Goal: Transaction & Acquisition: Purchase product/service

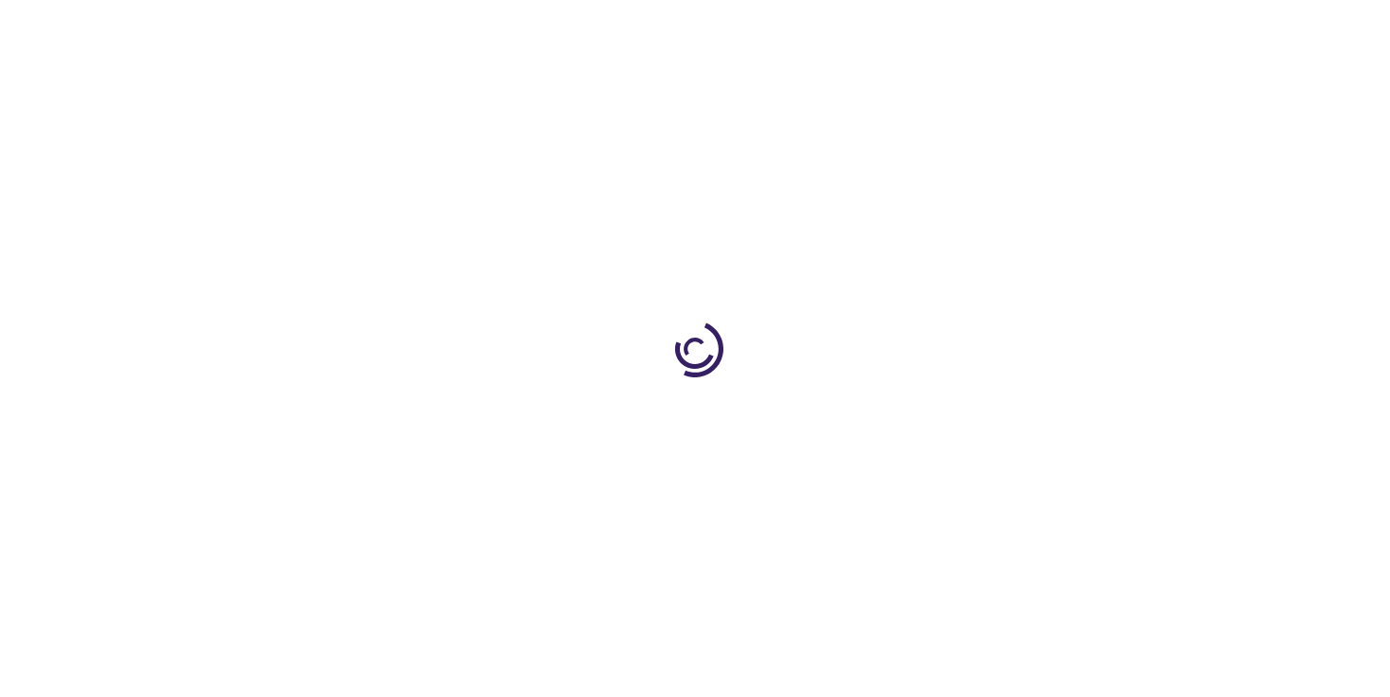
type input "1"
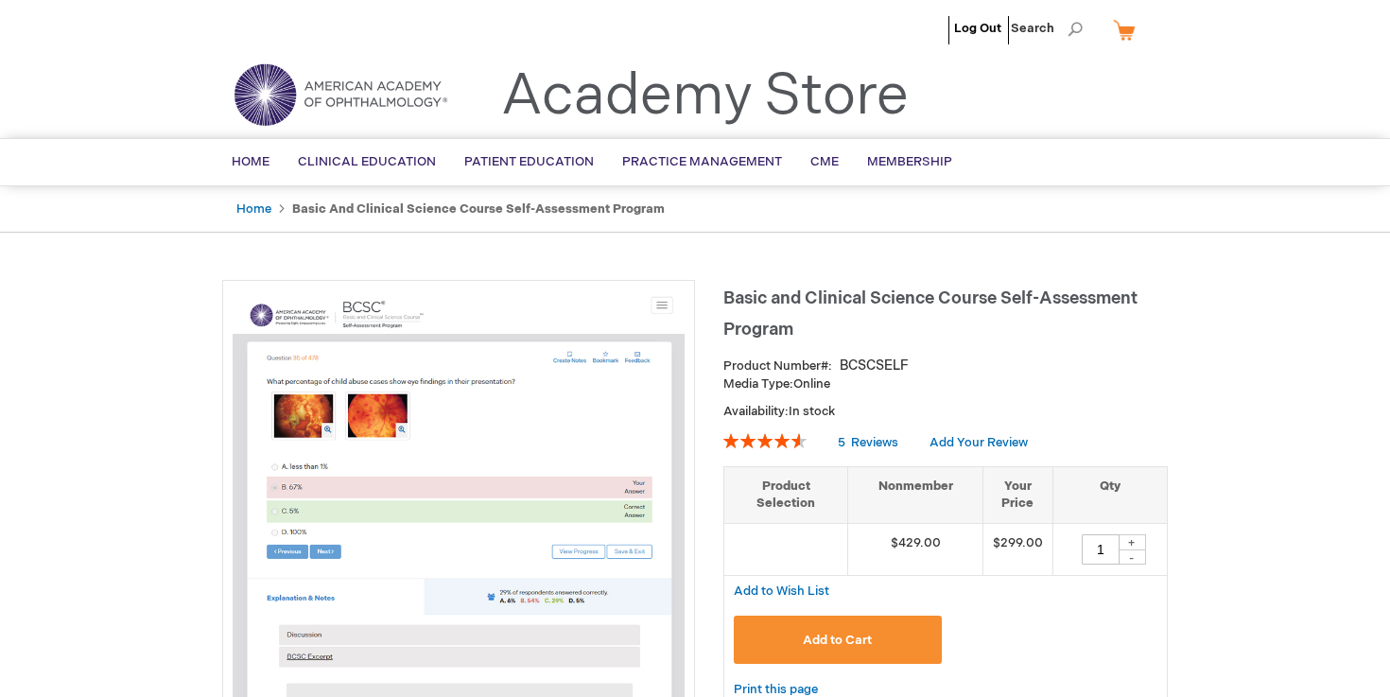
scroll to position [256, 0]
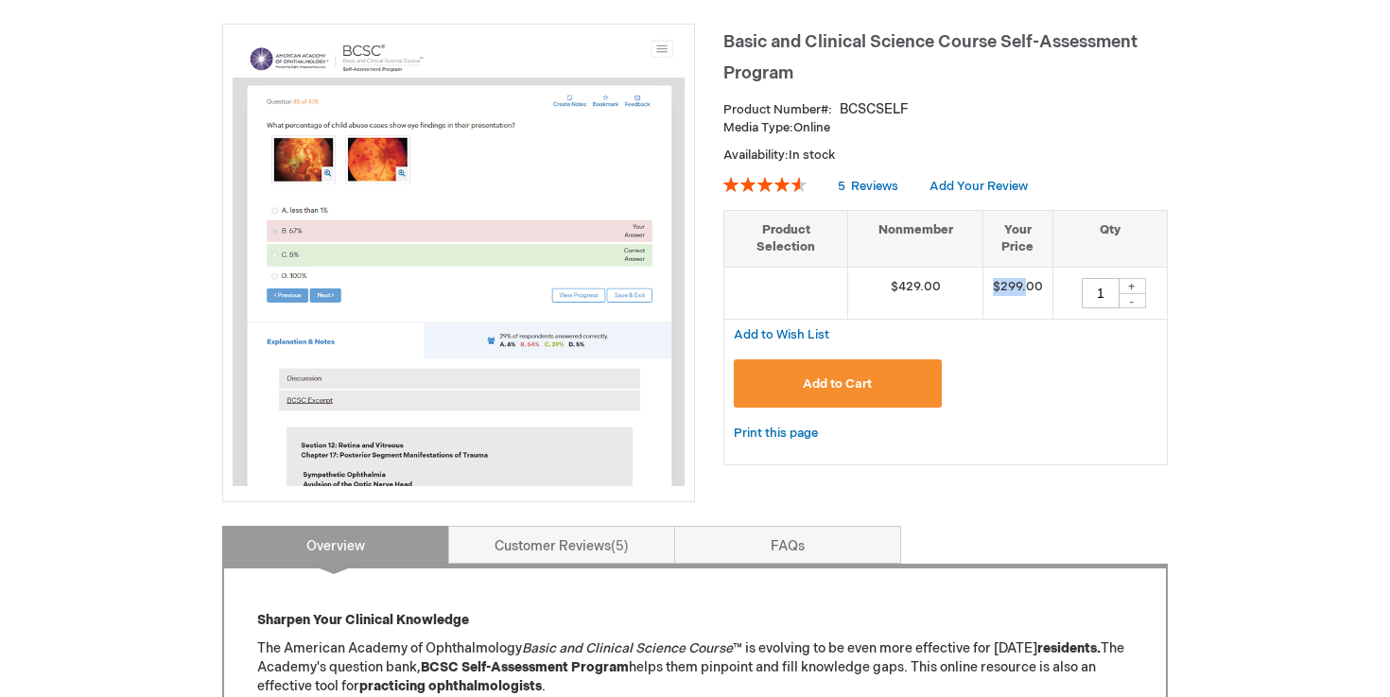
drag, startPoint x: 990, startPoint y: 279, endPoint x: 1030, endPoint y: 289, distance: 41.1
click at [1030, 289] on td "$299.00" at bounding box center [1018, 293] width 70 height 52
click at [512, 336] on img at bounding box center [459, 260] width 452 height 452
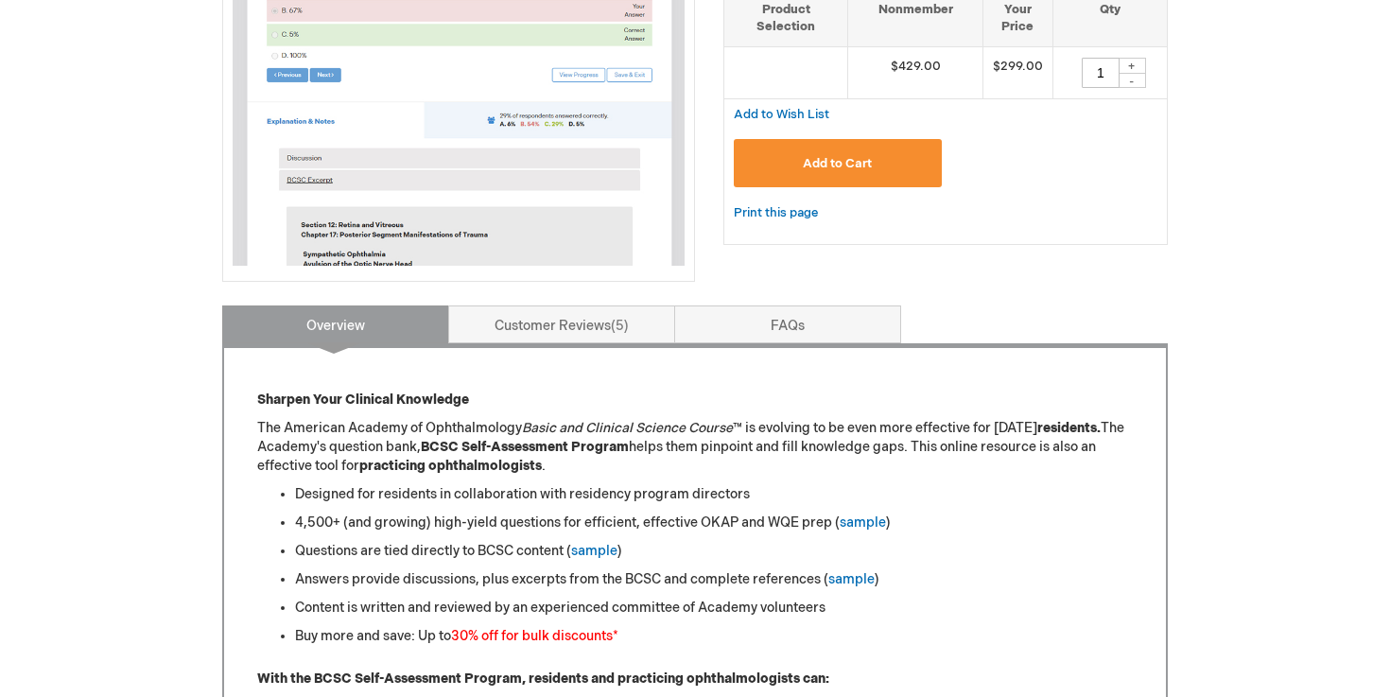
scroll to position [640, 0]
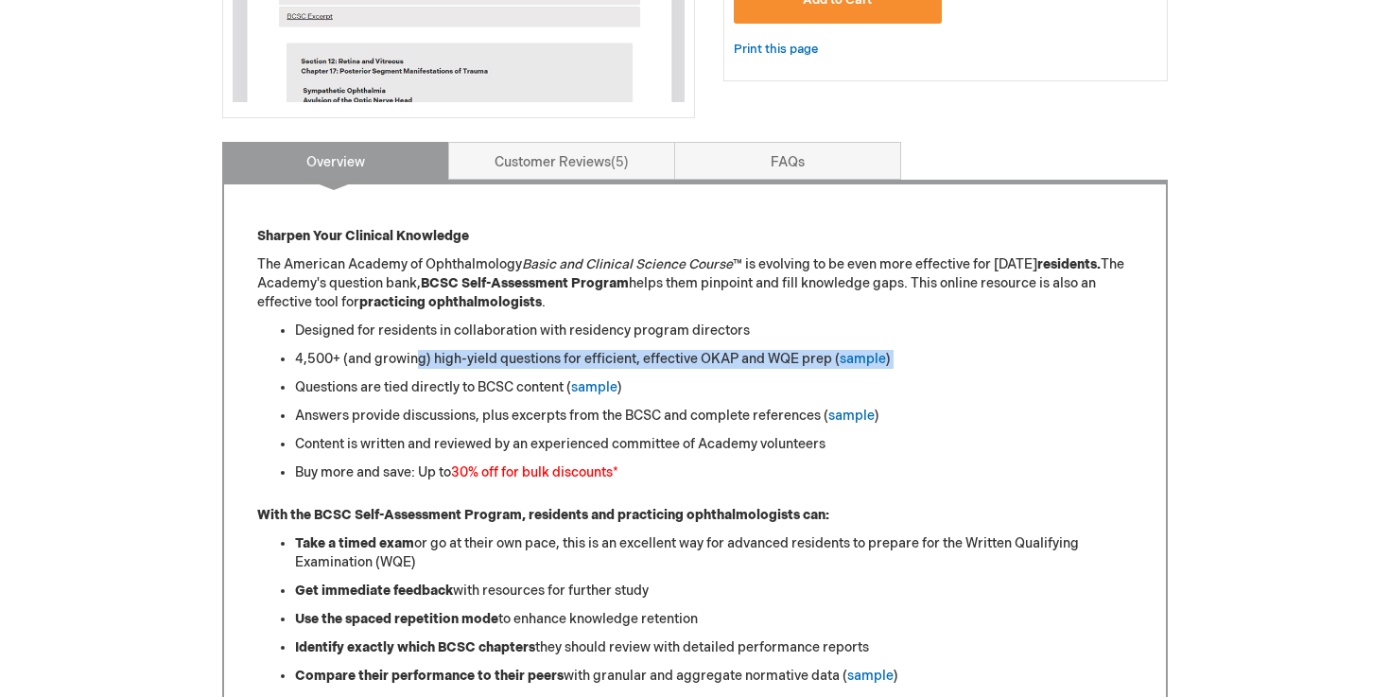
drag, startPoint x: 419, startPoint y: 359, endPoint x: 790, endPoint y: 373, distance: 371.0
click at [790, 373] on ul "Designed for residents in collaboration with residency program directors 4,500+…" at bounding box center [695, 402] width 876 height 161
click at [788, 366] on li "4,500+ (and growing) high-yield questions for efficient, effective OKAP and WQE…" at bounding box center [714, 359] width 838 height 19
click at [859, 362] on link "sample" at bounding box center [863, 359] width 46 height 16
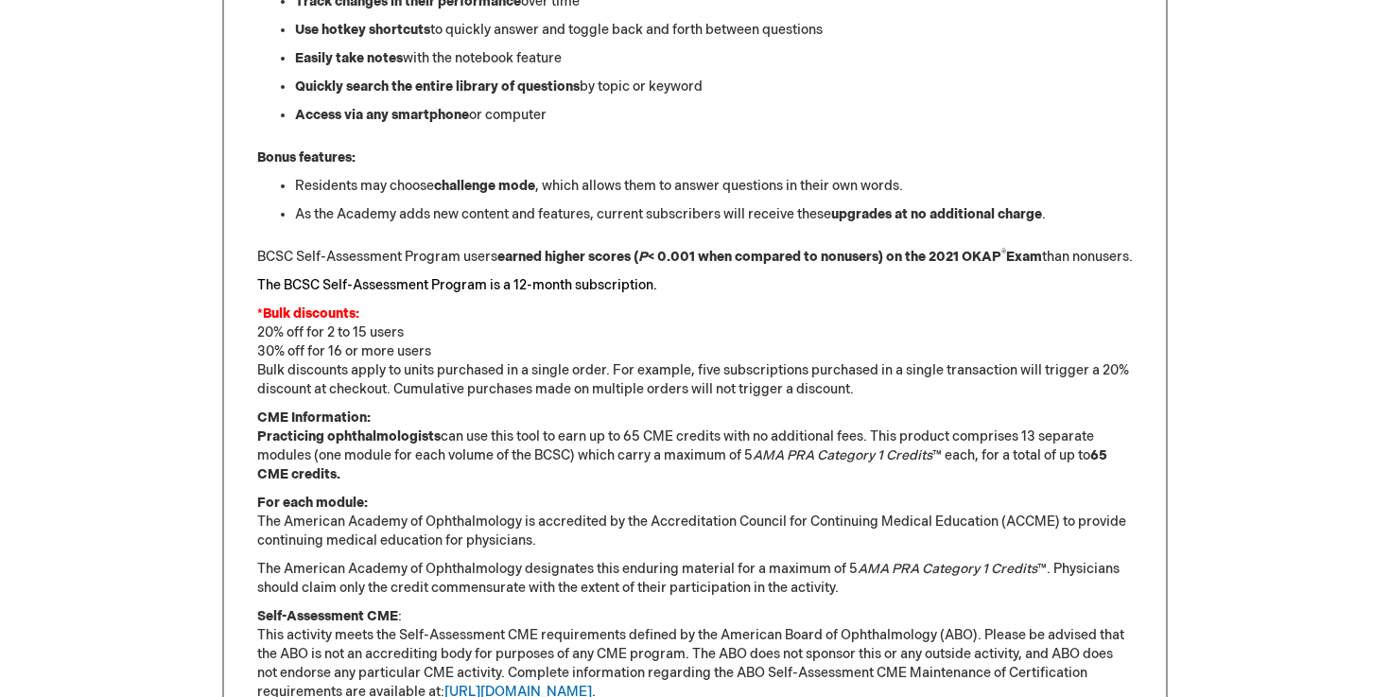
scroll to position [1463, 0]
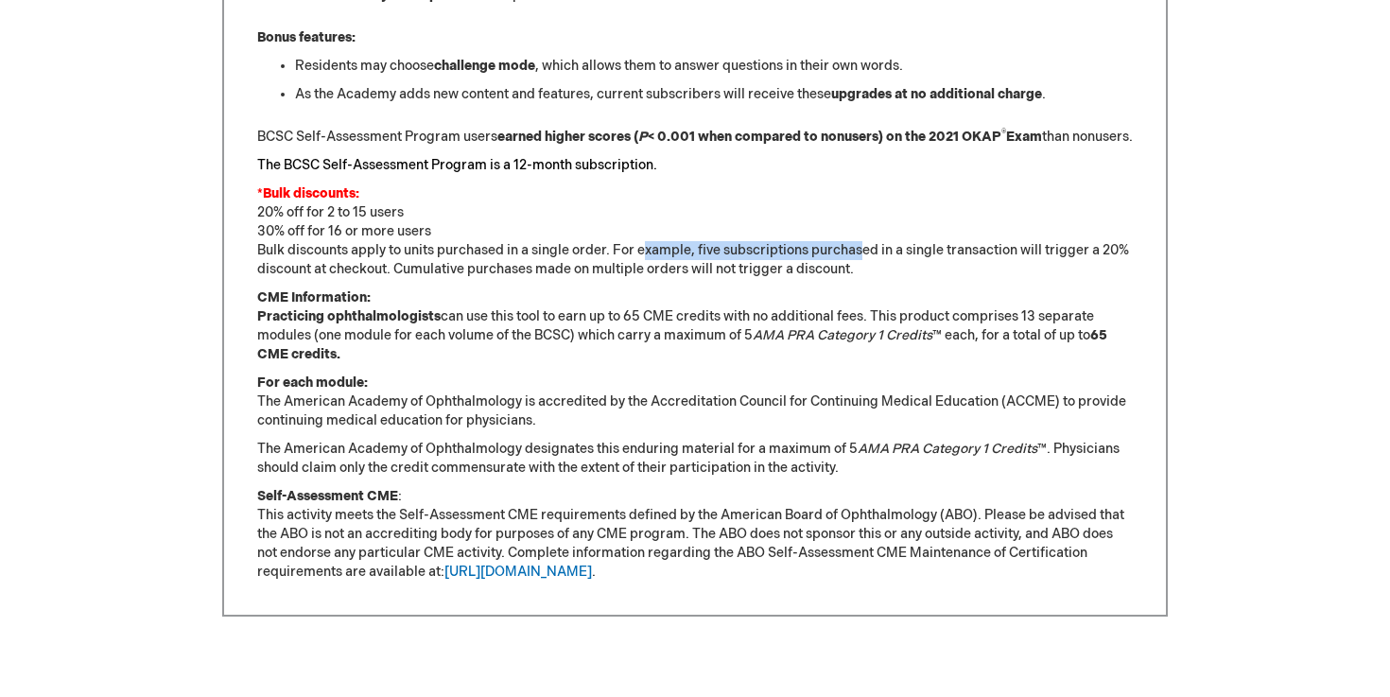
drag, startPoint x: 645, startPoint y: 262, endPoint x: 864, endPoint y: 259, distance: 218.5
click at [865, 259] on p "*Bulk discounts: 20% off for 2 to 15 users 30% off for 16 or more users Bulk di…" at bounding box center [695, 231] width 876 height 95
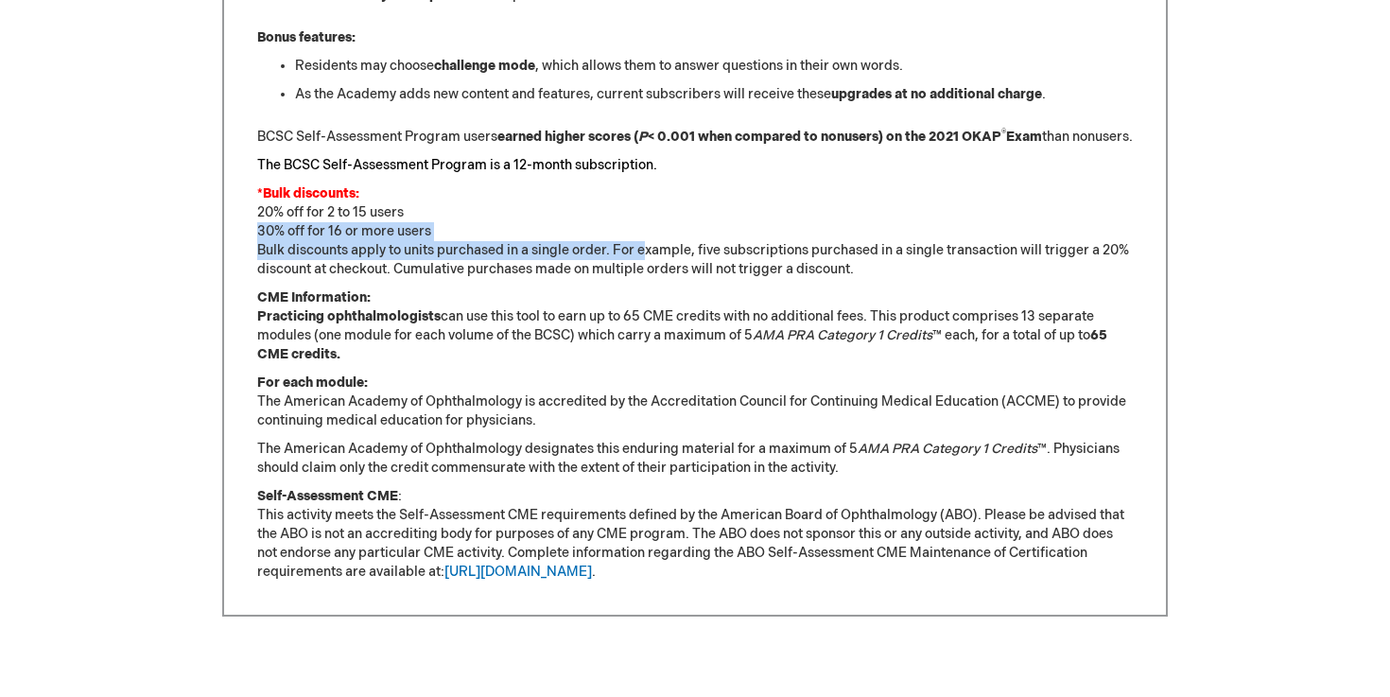
click at [864, 259] on p "*Bulk discounts: 20% off for 2 to 15 users 30% off for 16 or more users Bulk di…" at bounding box center [695, 231] width 876 height 95
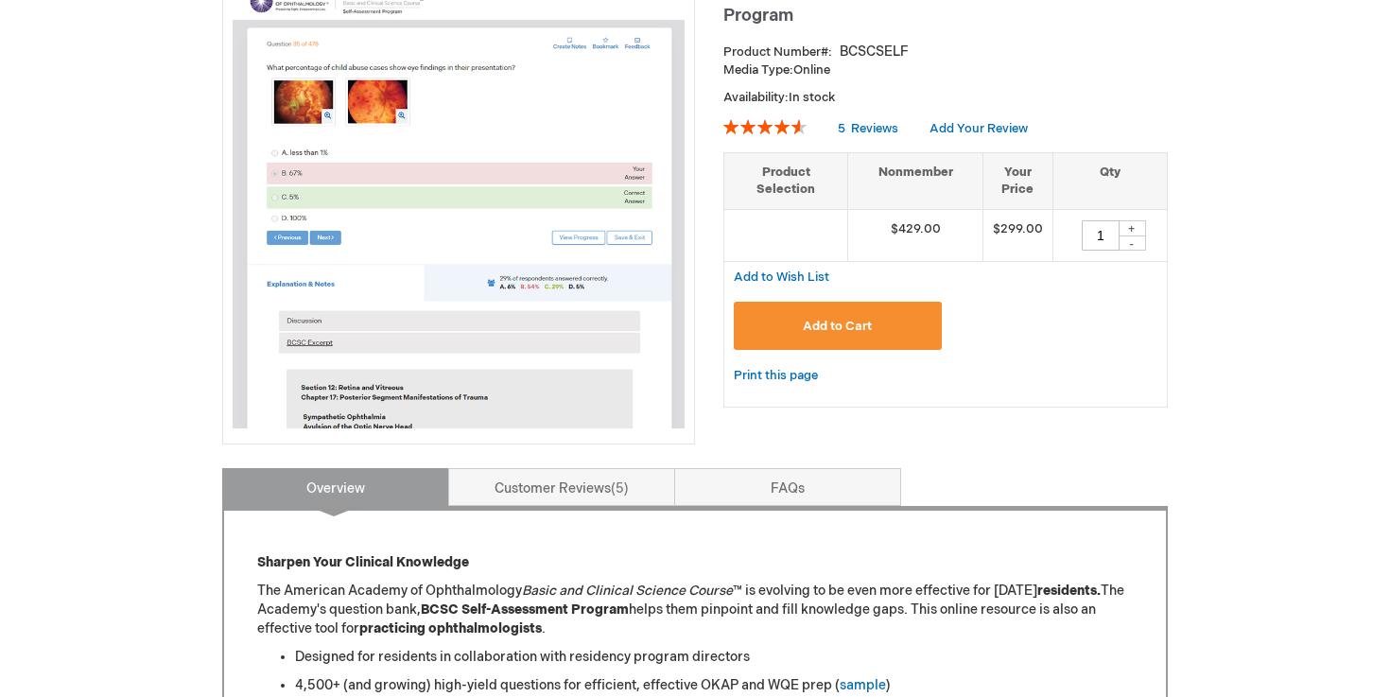
scroll to position [301, 0]
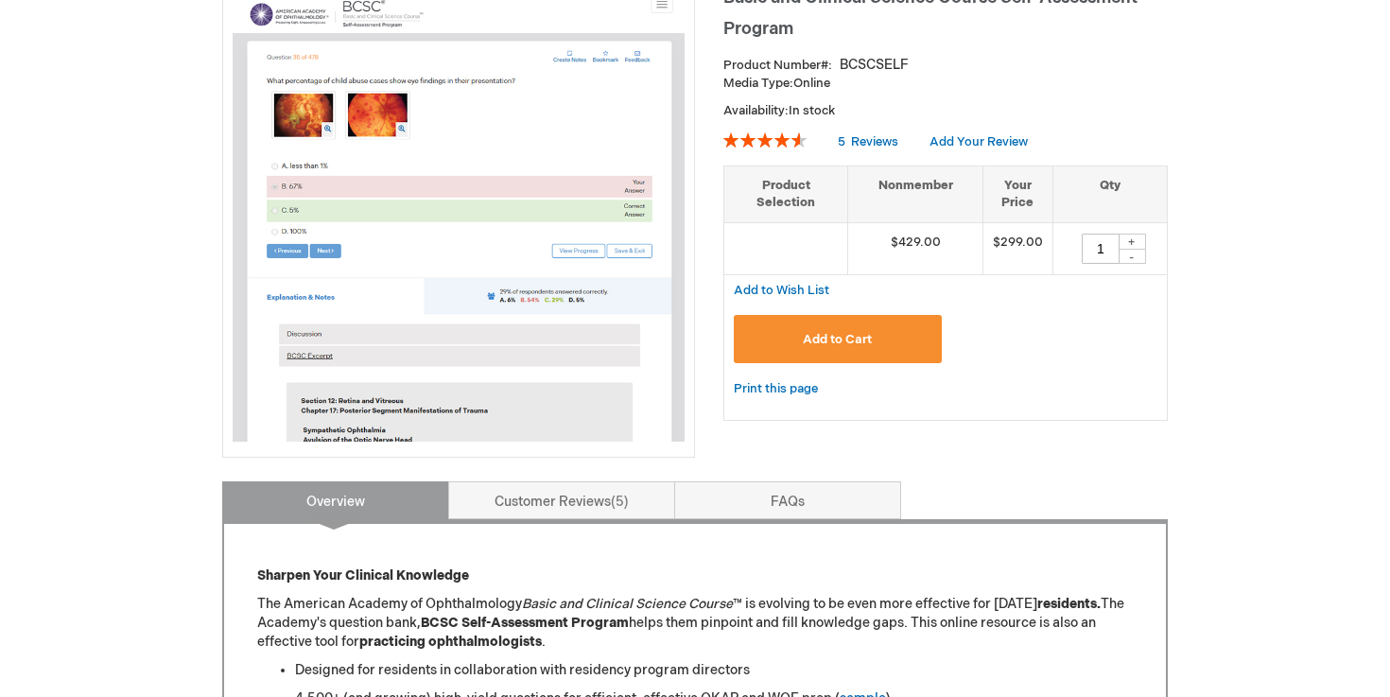
click at [625, 306] on img at bounding box center [459, 216] width 452 height 452
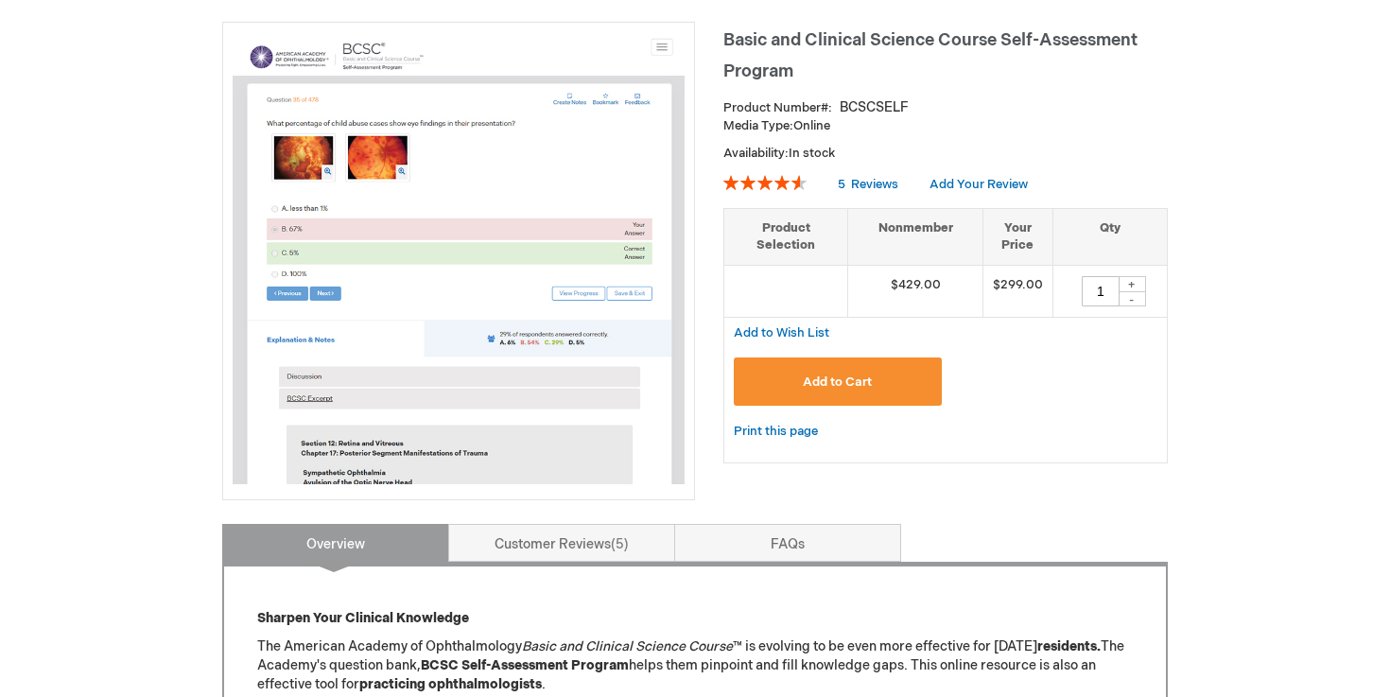
scroll to position [212, 0]
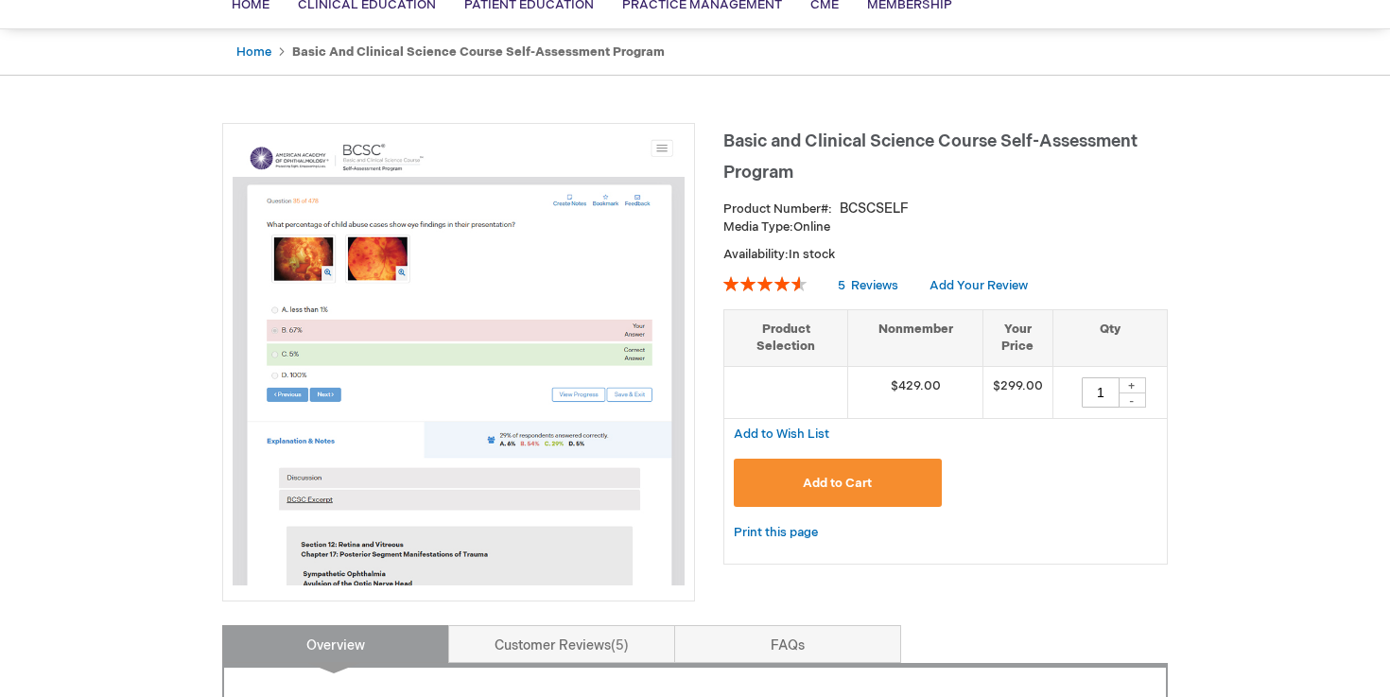
scroll to position [160, 0]
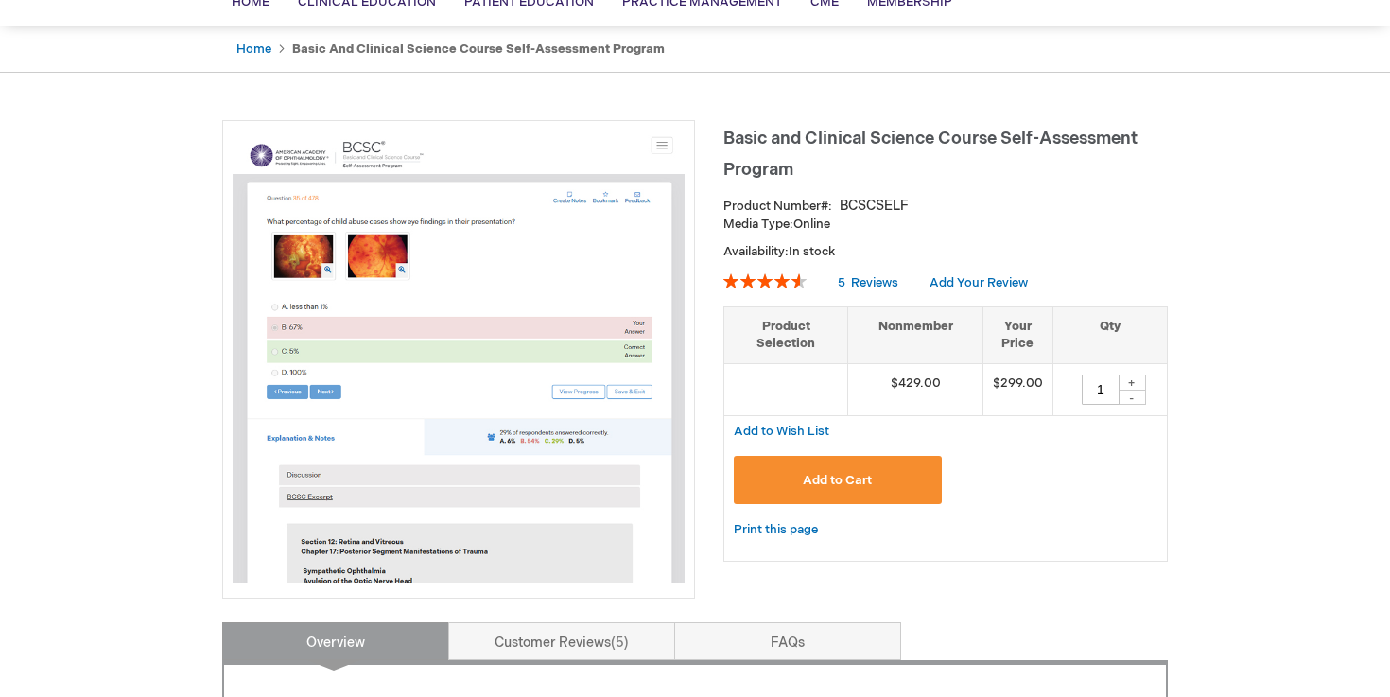
click at [839, 488] on button "Add to Cart" at bounding box center [838, 480] width 208 height 48
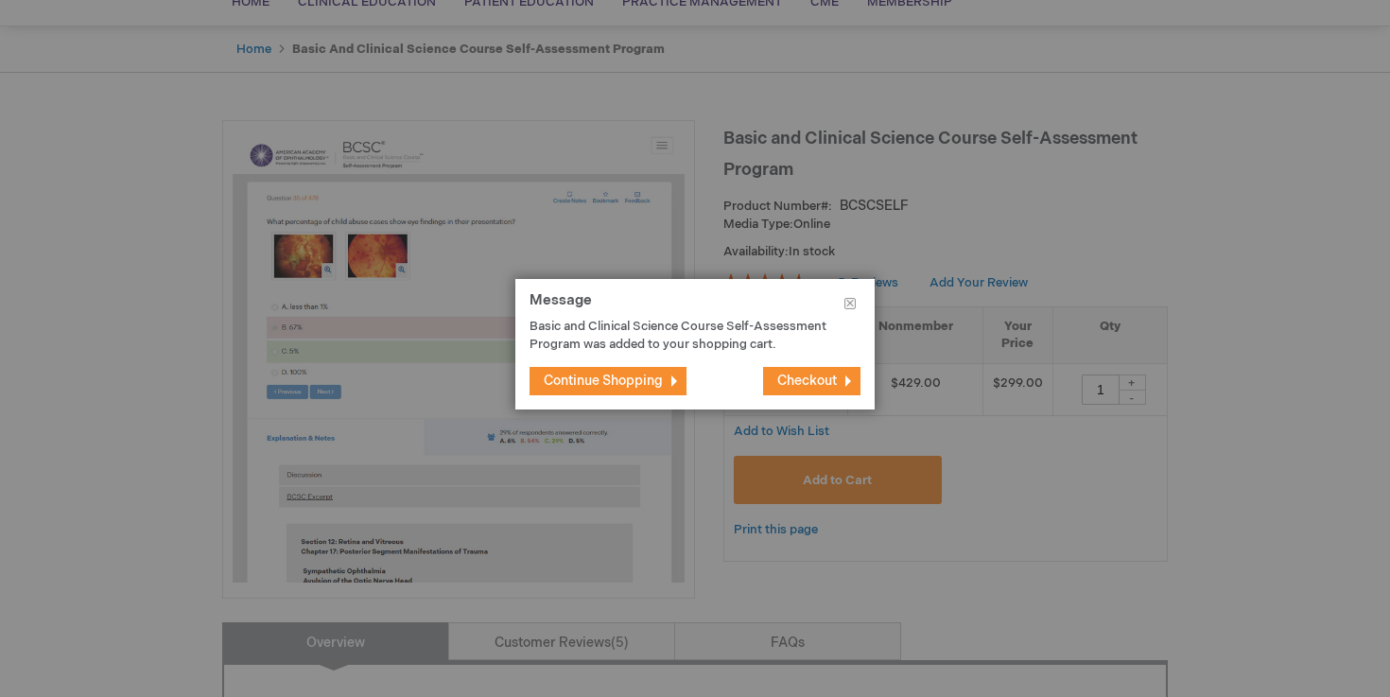
click at [809, 376] on span "Checkout" at bounding box center [807, 381] width 60 height 16
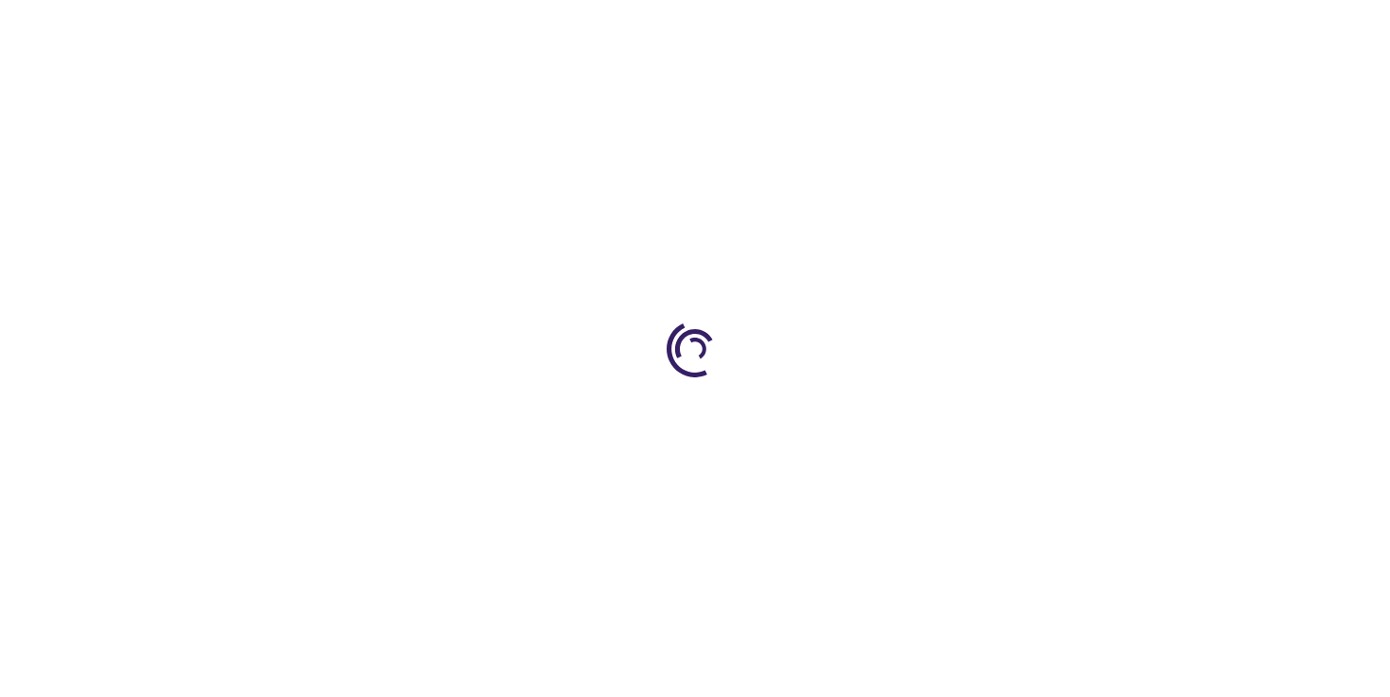
select select "US"
select select "4"
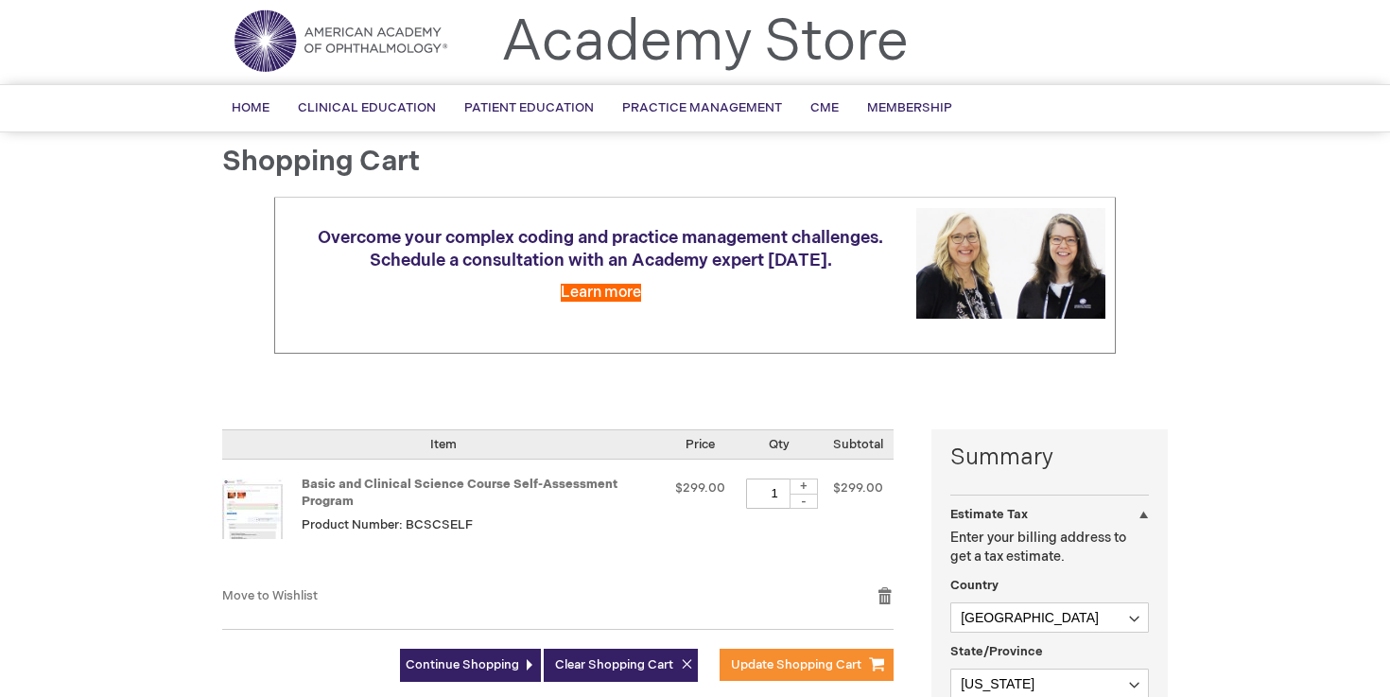
scroll to position [64, 0]
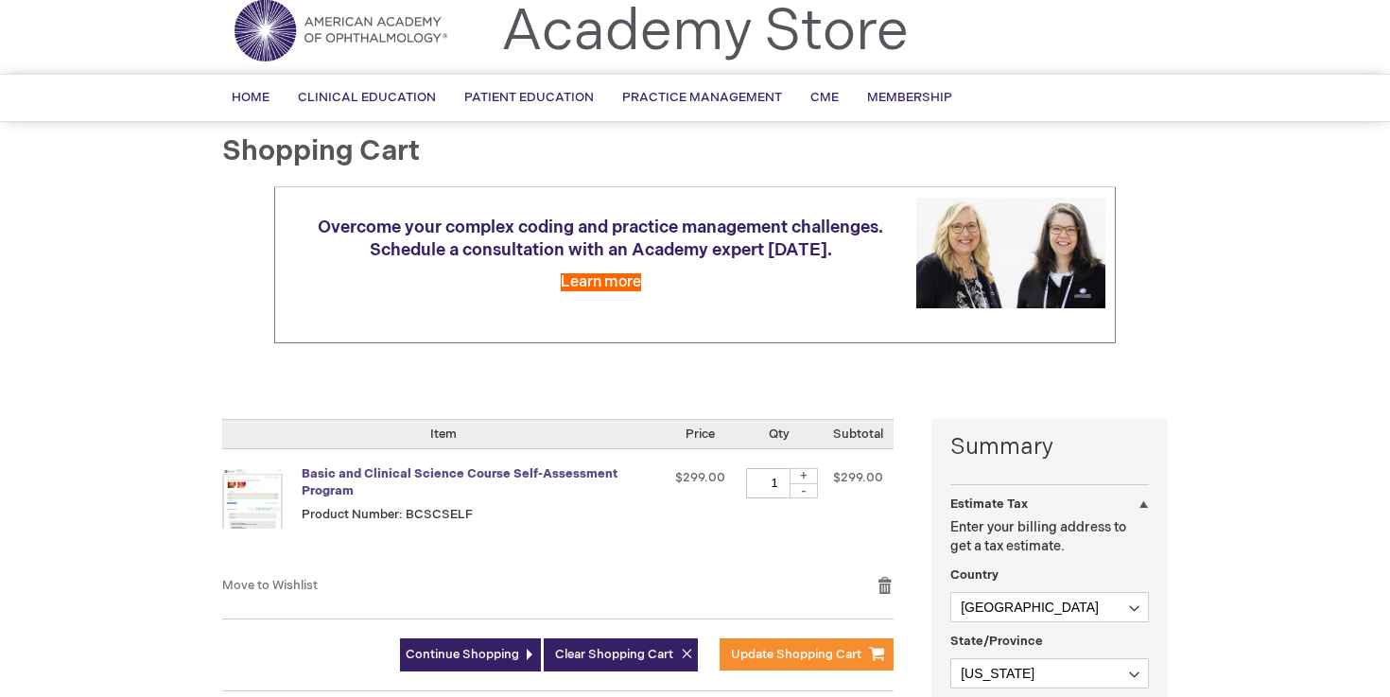
click at [429, 477] on link "Basic and Clinical Science Course Self-Assessment Program" at bounding box center [460, 482] width 316 height 33
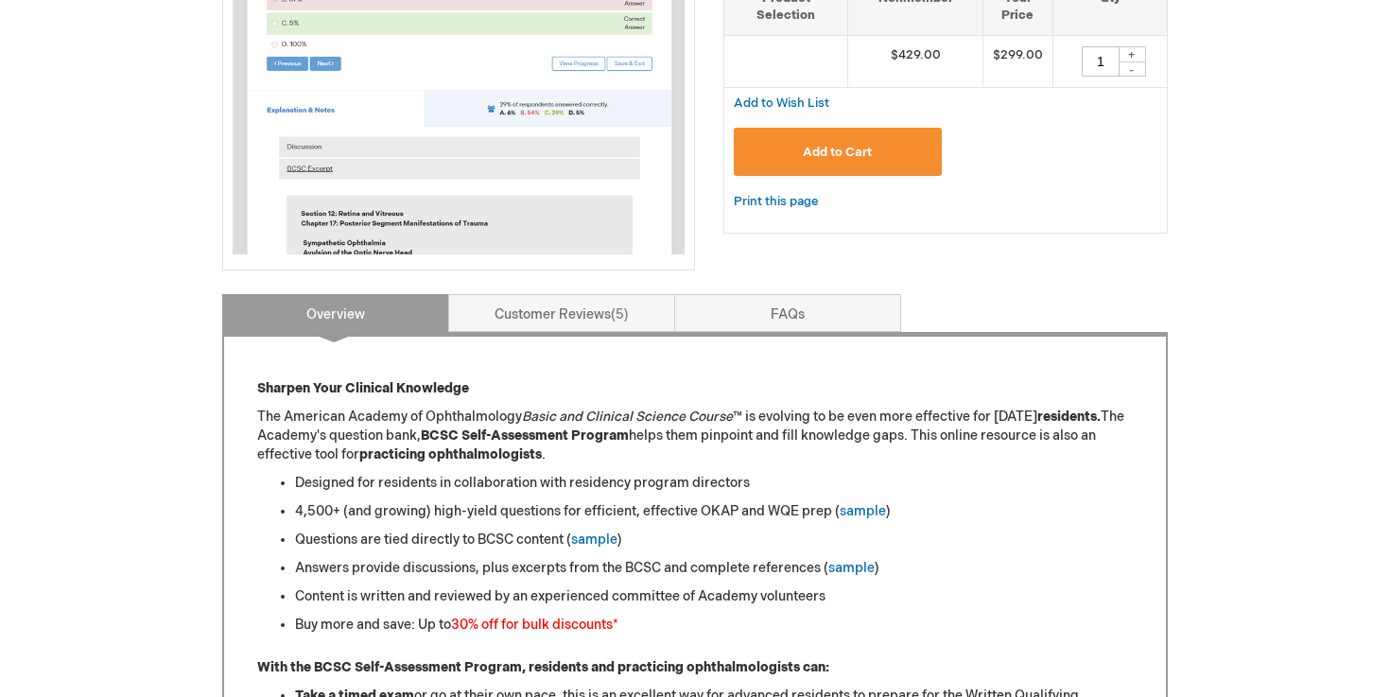
scroll to position [566, 0]
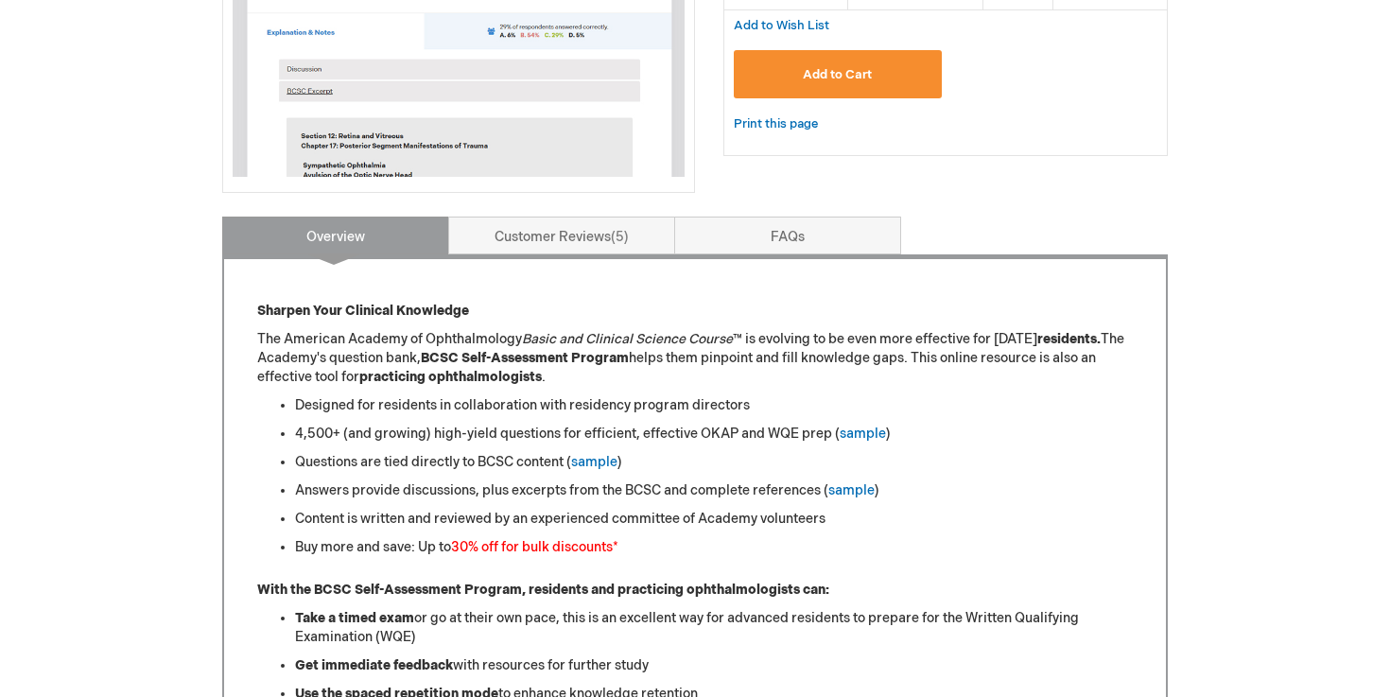
drag, startPoint x: 721, startPoint y: 507, endPoint x: 761, endPoint y: 508, distance: 40.7
click at [766, 508] on ul "Designed for residents in collaboration with residency program directors 4,500+…" at bounding box center [695, 476] width 876 height 161
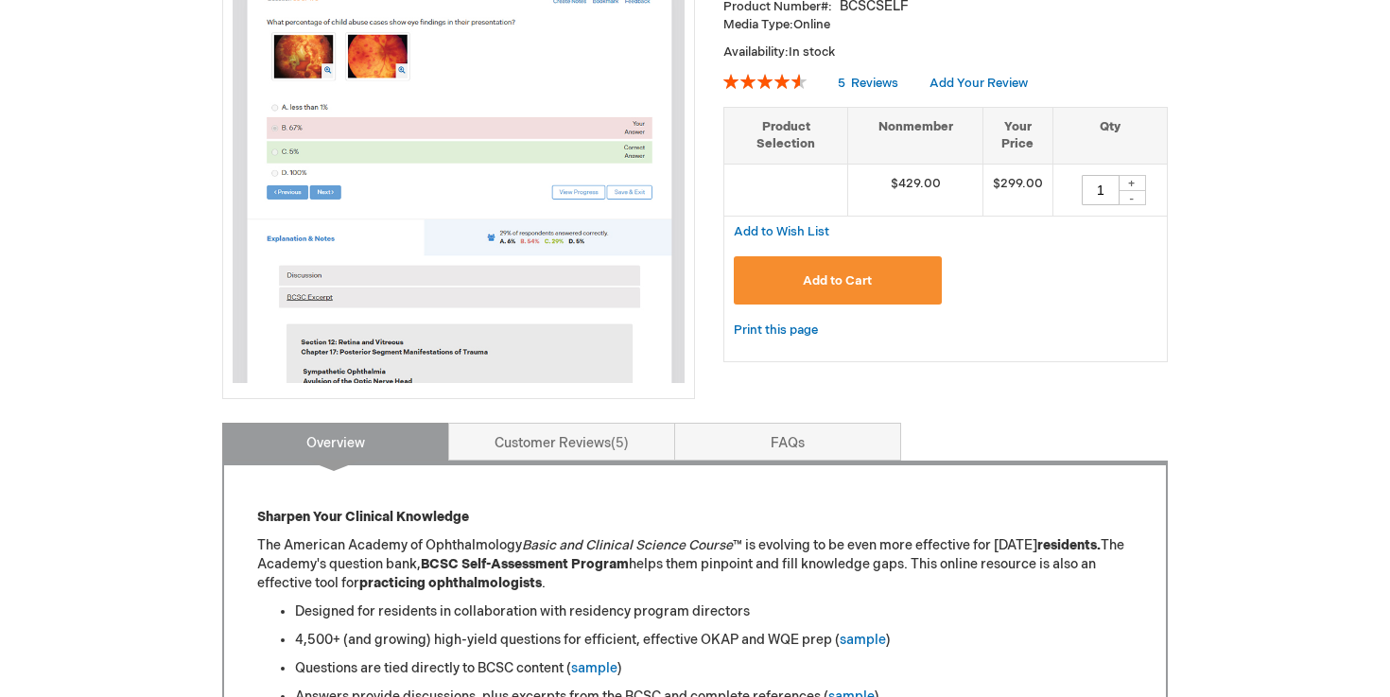
scroll to position [0, 0]
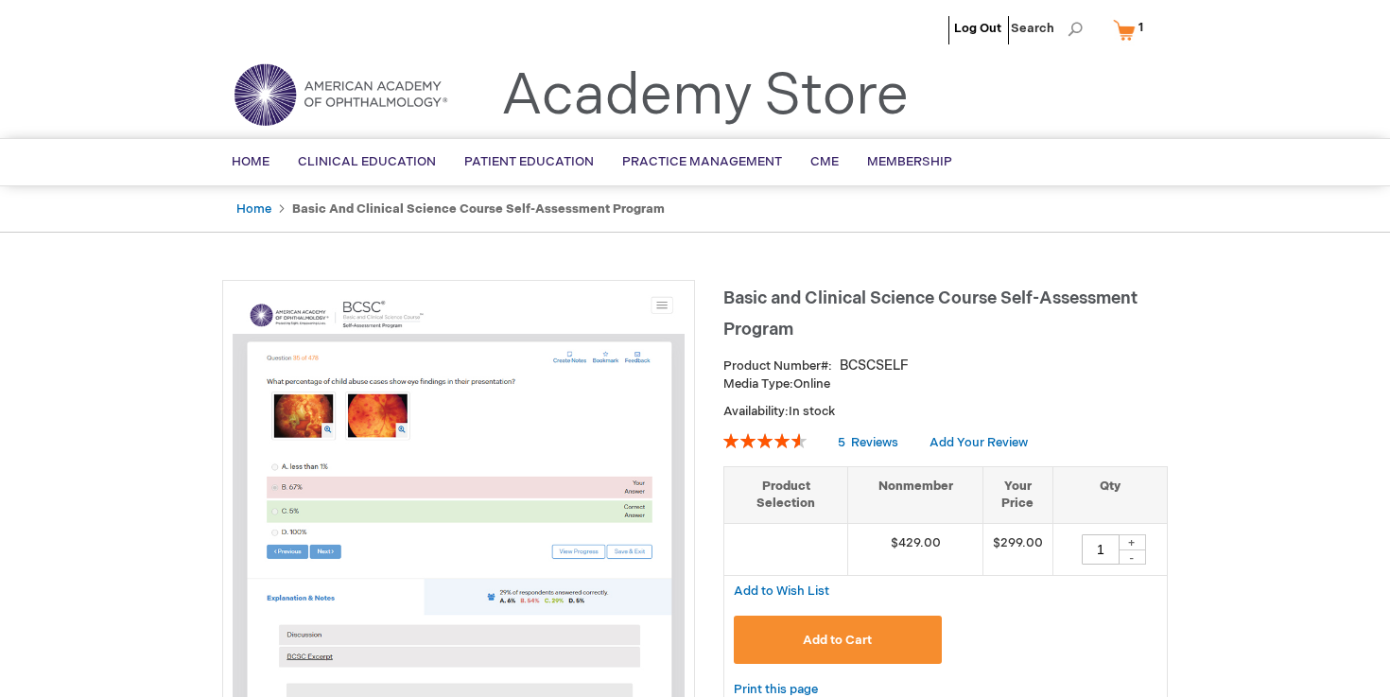
click at [1132, 35] on link "My Cart 1 1 items" at bounding box center [1132, 29] width 46 height 33
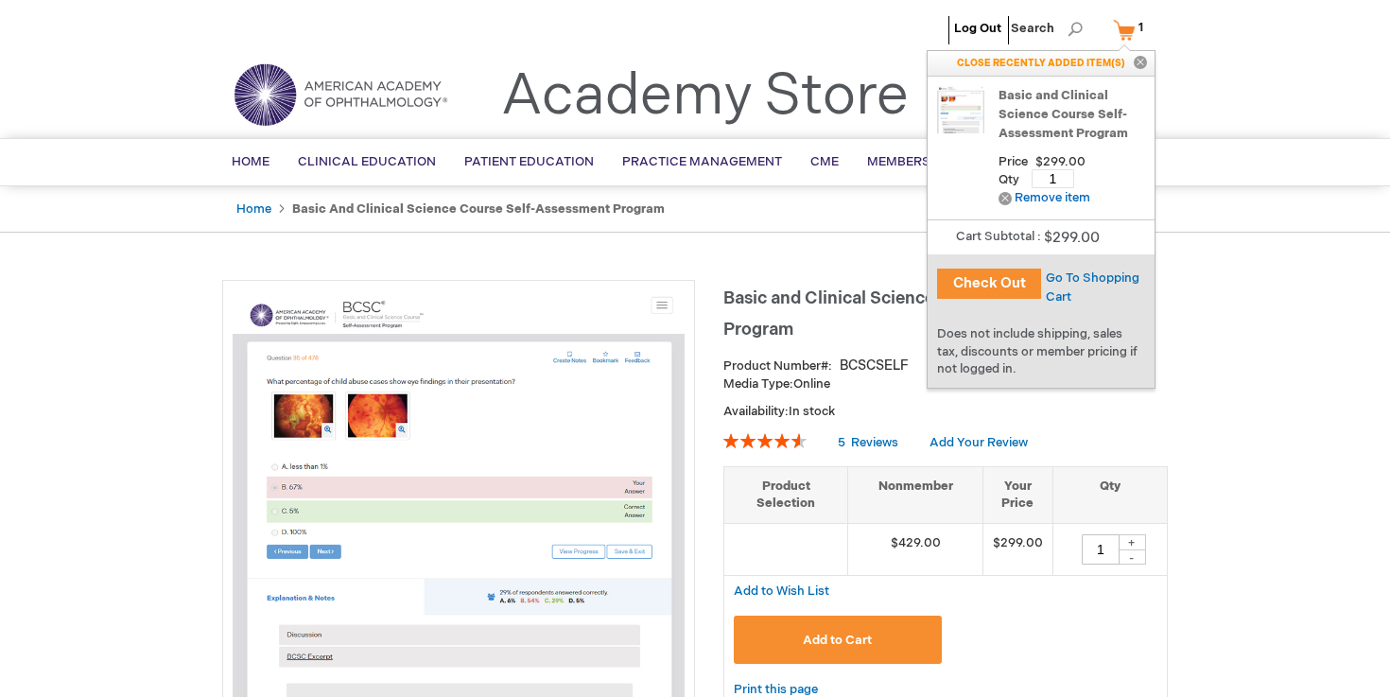
click at [984, 283] on button "Check Out" at bounding box center [989, 284] width 104 height 30
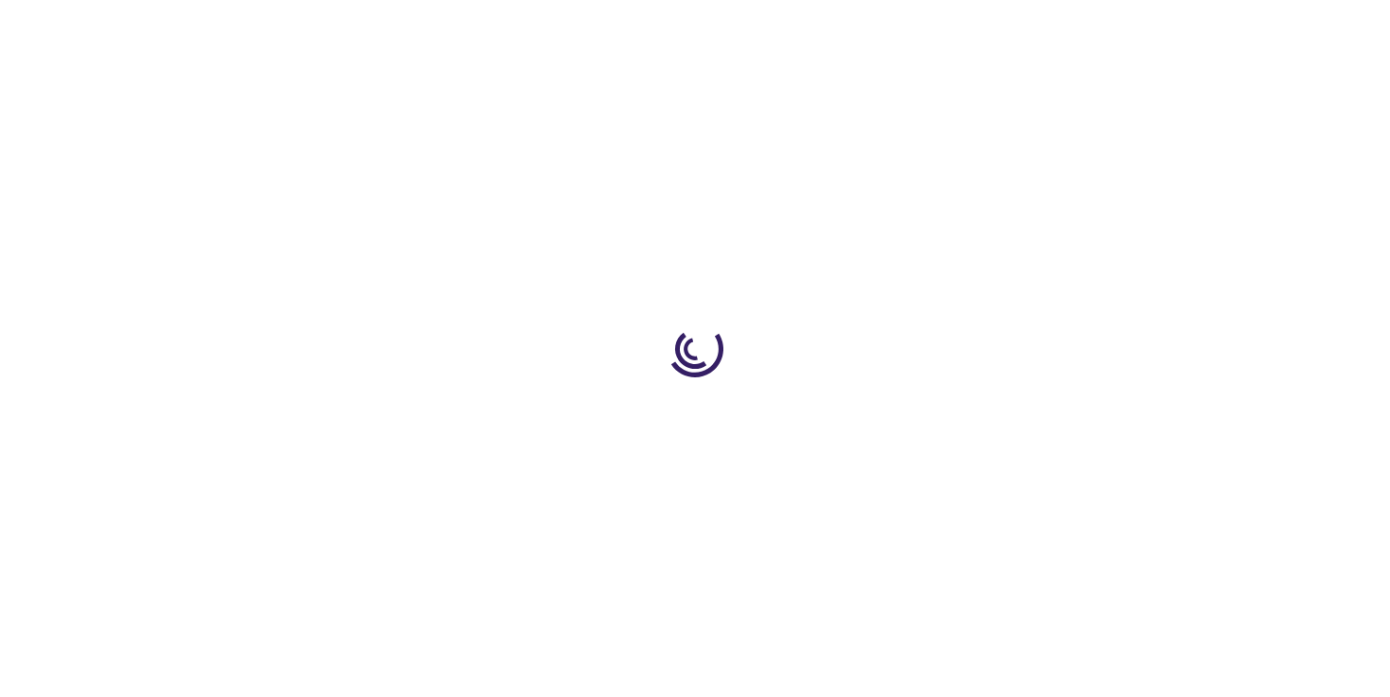
select select "US"
select select "4"
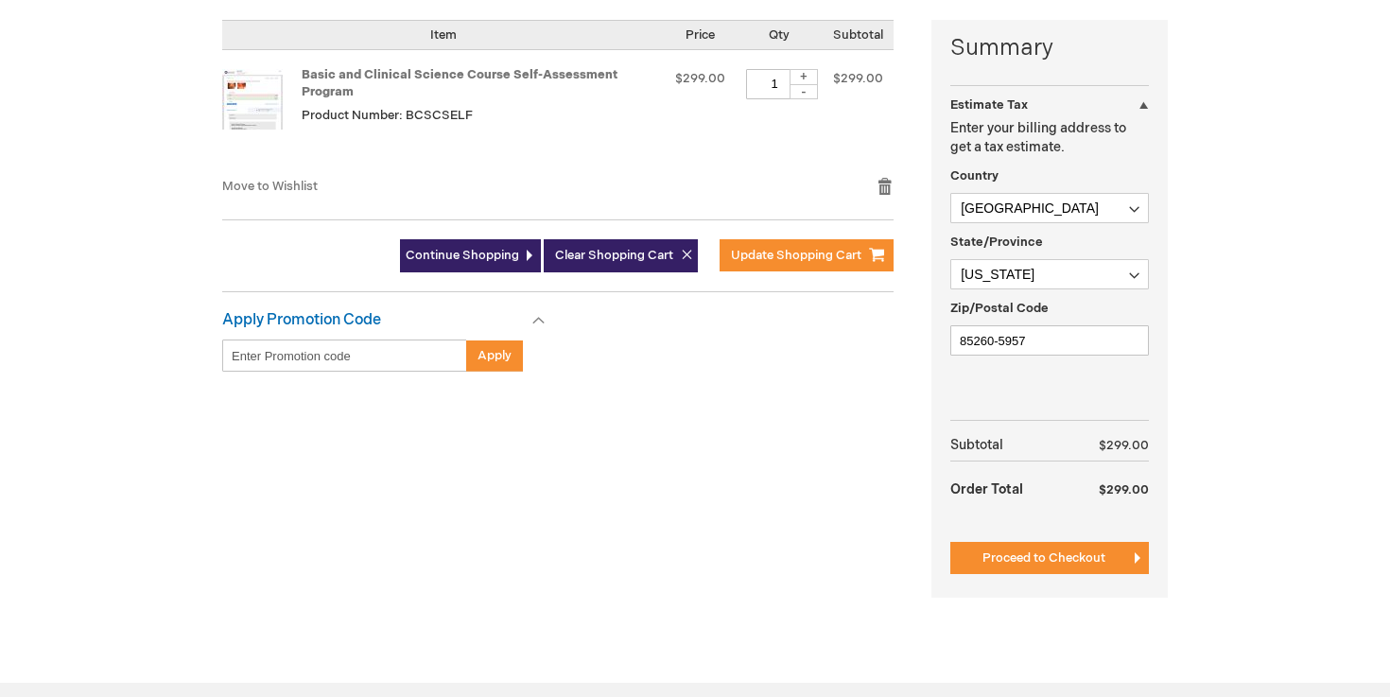
scroll to position [465, 0]
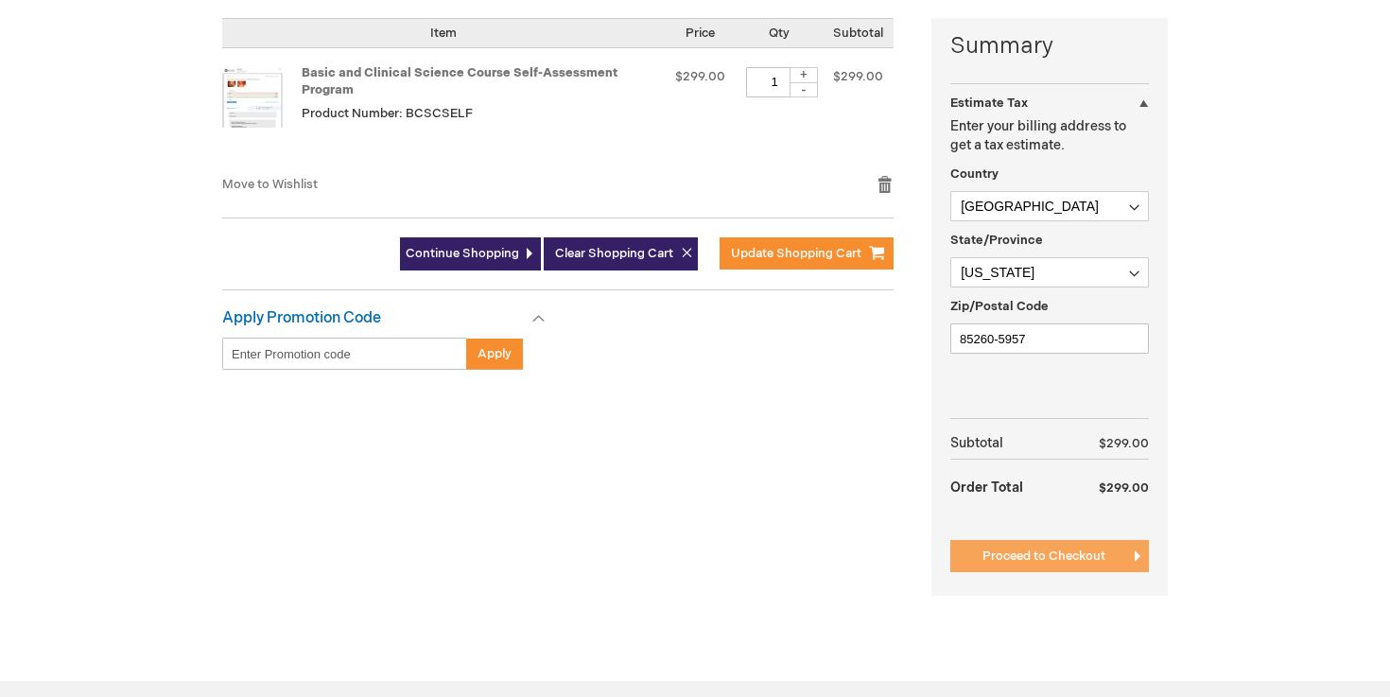
click at [1058, 567] on button "Proceed to Checkout" at bounding box center [1050, 556] width 199 height 32
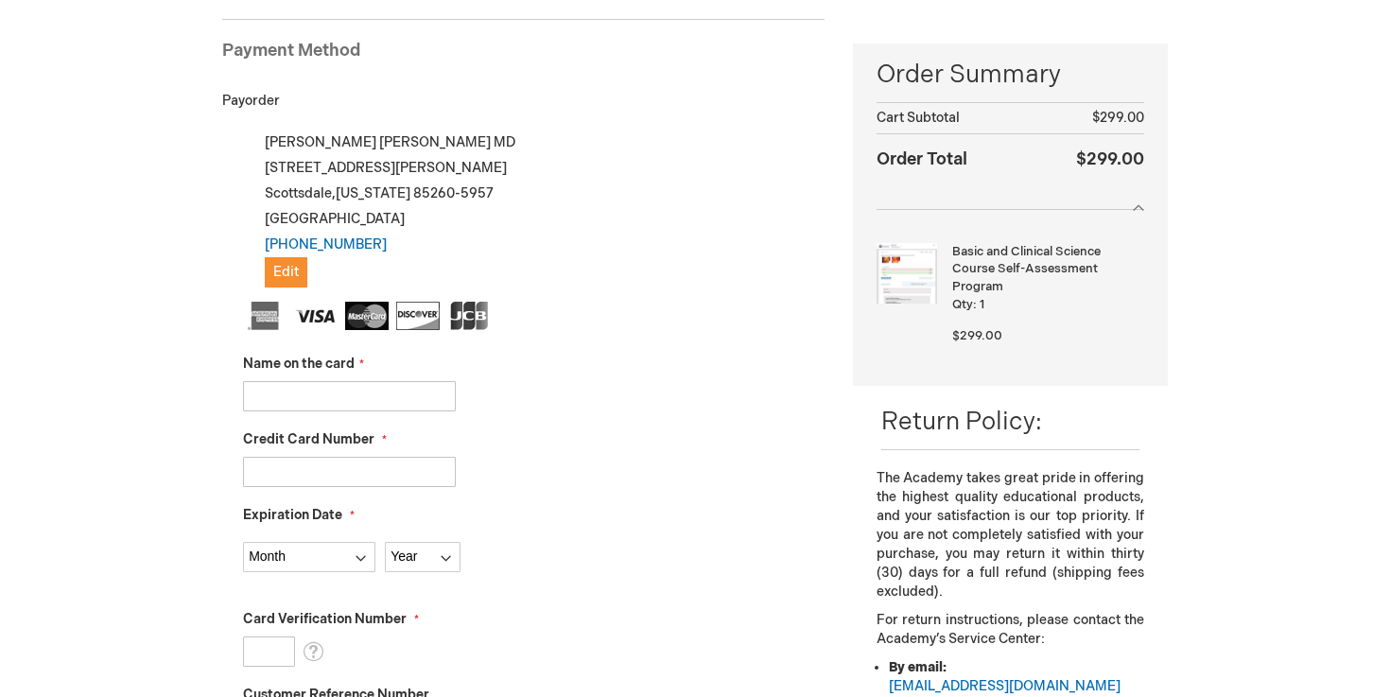
click at [297, 441] on span "Credit Card Number" at bounding box center [308, 439] width 131 height 16
click at [297, 457] on input "Credit Card Number" at bounding box center [349, 472] width 213 height 30
click at [287, 389] on input "Name on the card" at bounding box center [349, 396] width 213 height 30
type input "[PERSON_NAME]"
type input "[CREDIT_CARD_NUMBER]"
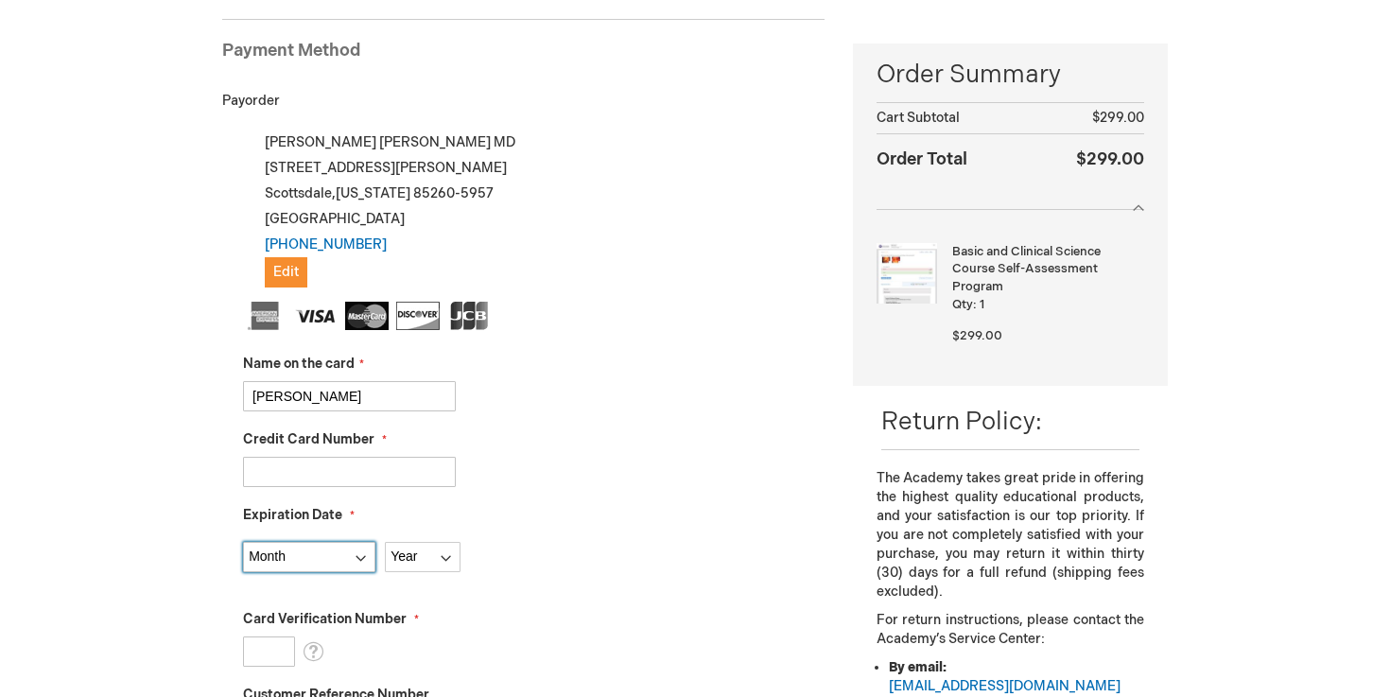
select select "5"
select select "2027"
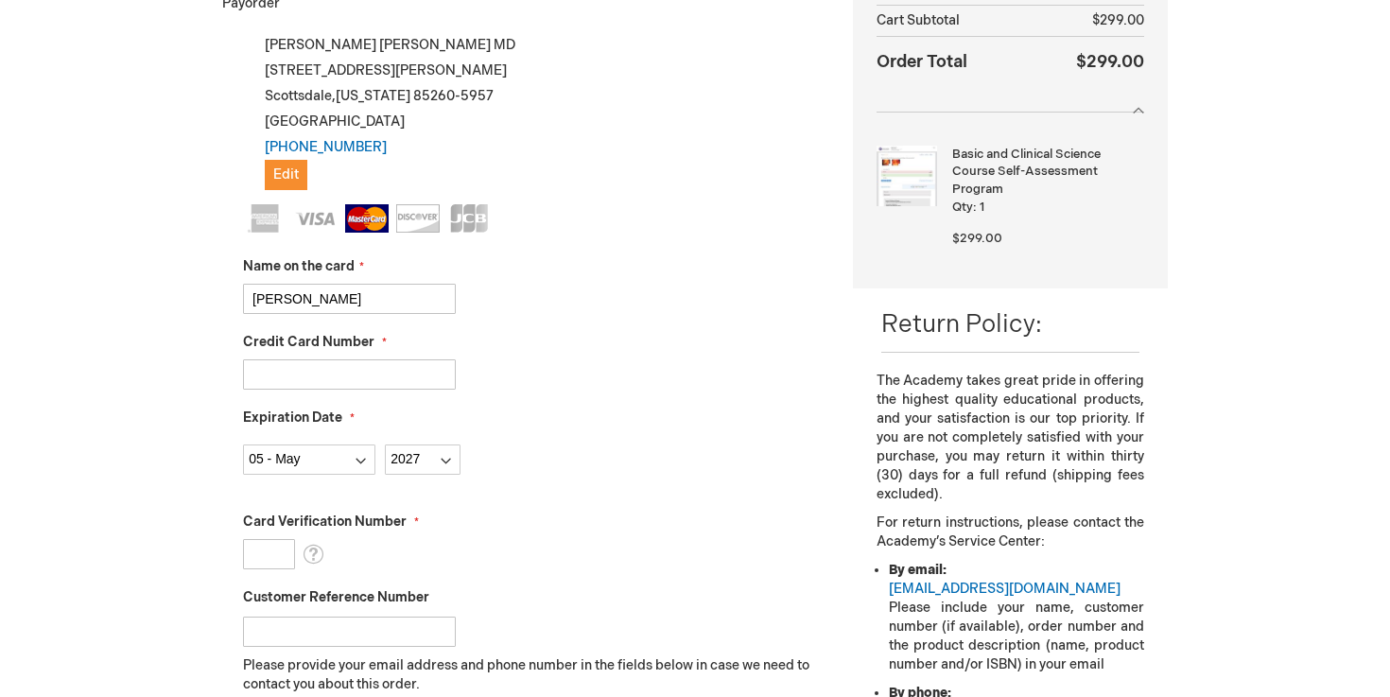
scroll to position [380, 0]
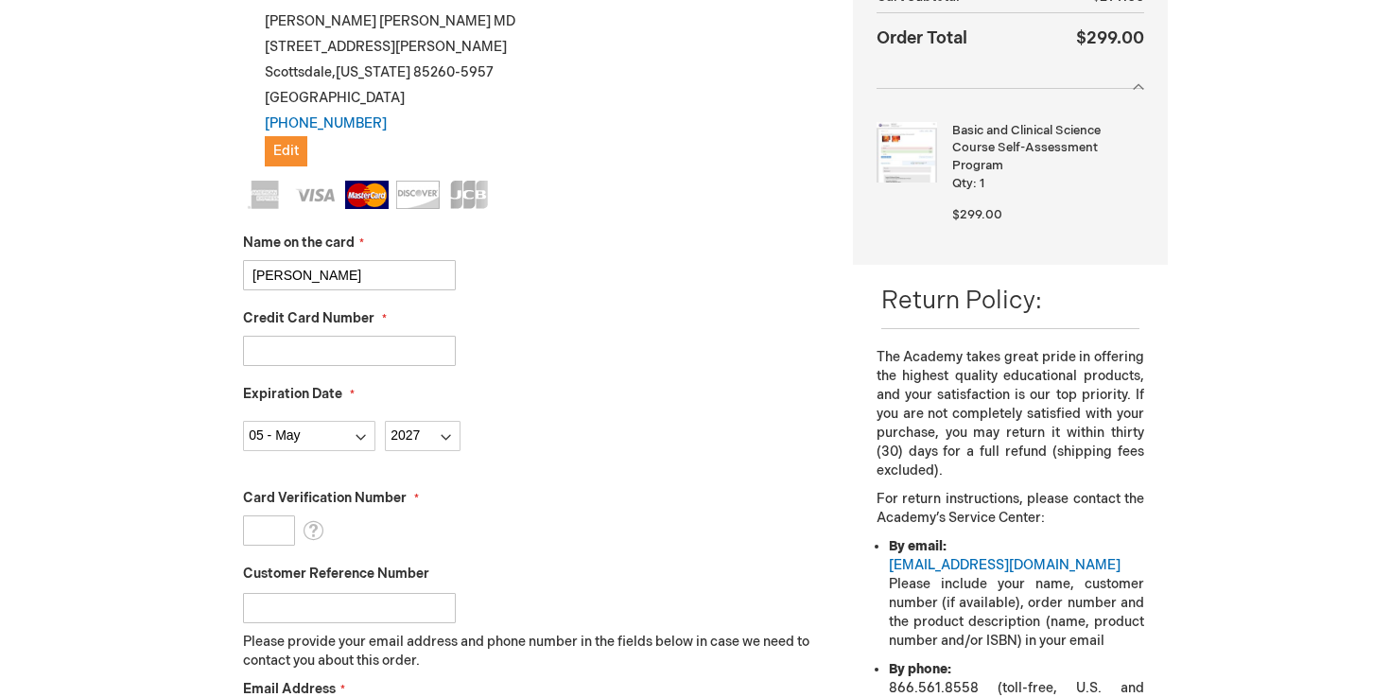
click at [280, 522] on input "Card Verification Number" at bounding box center [269, 530] width 52 height 30
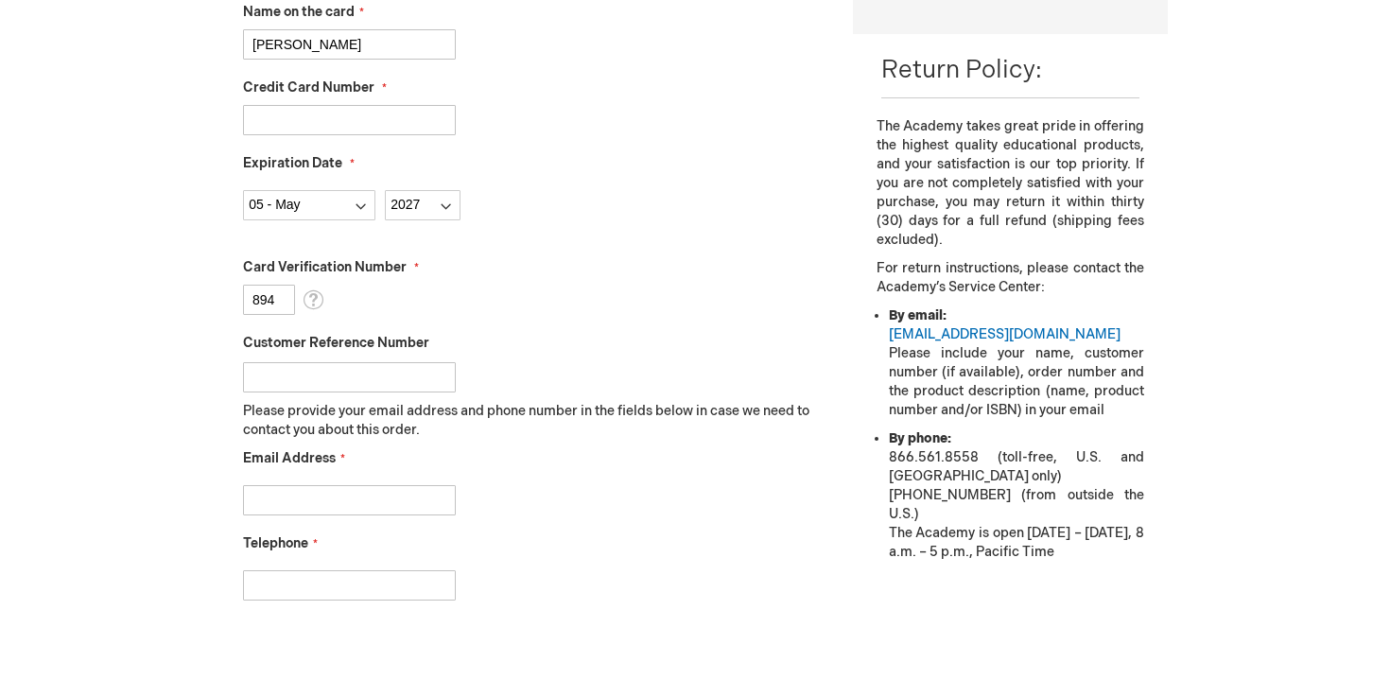
scroll to position [612, 0]
type input "894"
click at [311, 499] on input "Email Address" at bounding box center [349, 499] width 213 height 30
type input "marissa.patel95@gmail.com"
type input "4804145650"
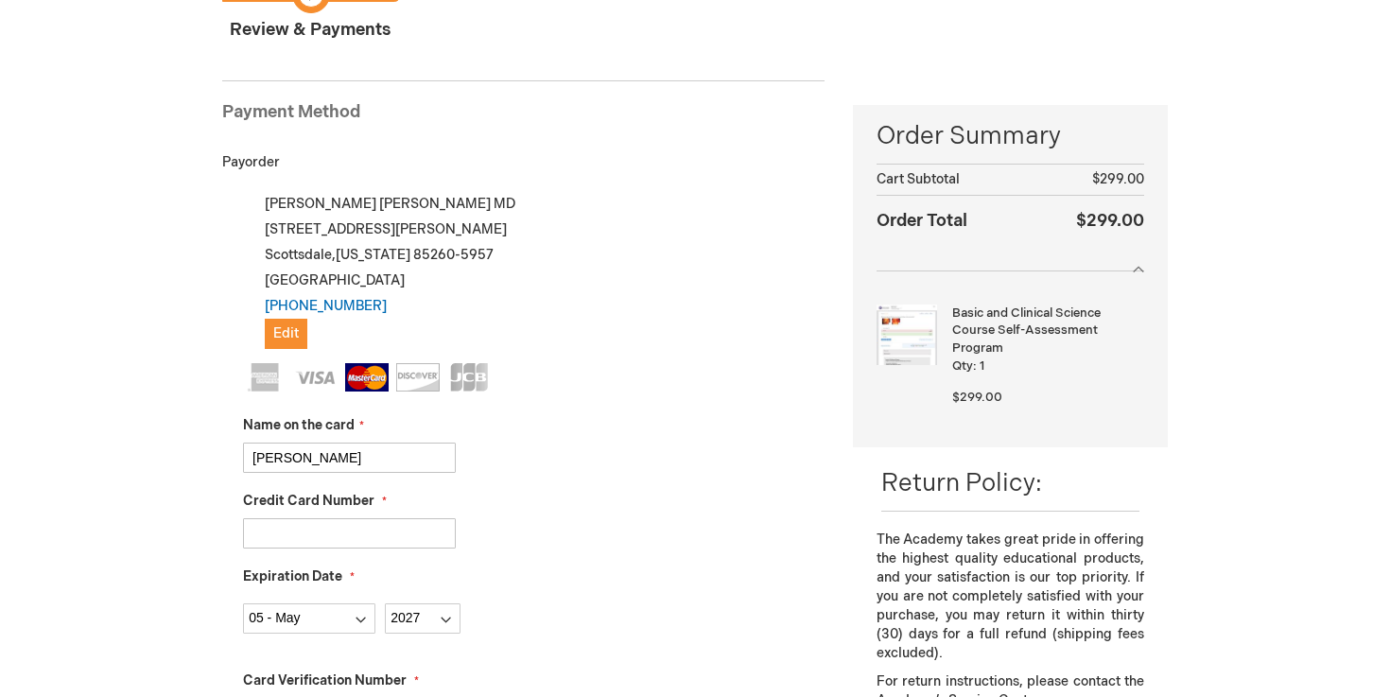
scroll to position [0, 0]
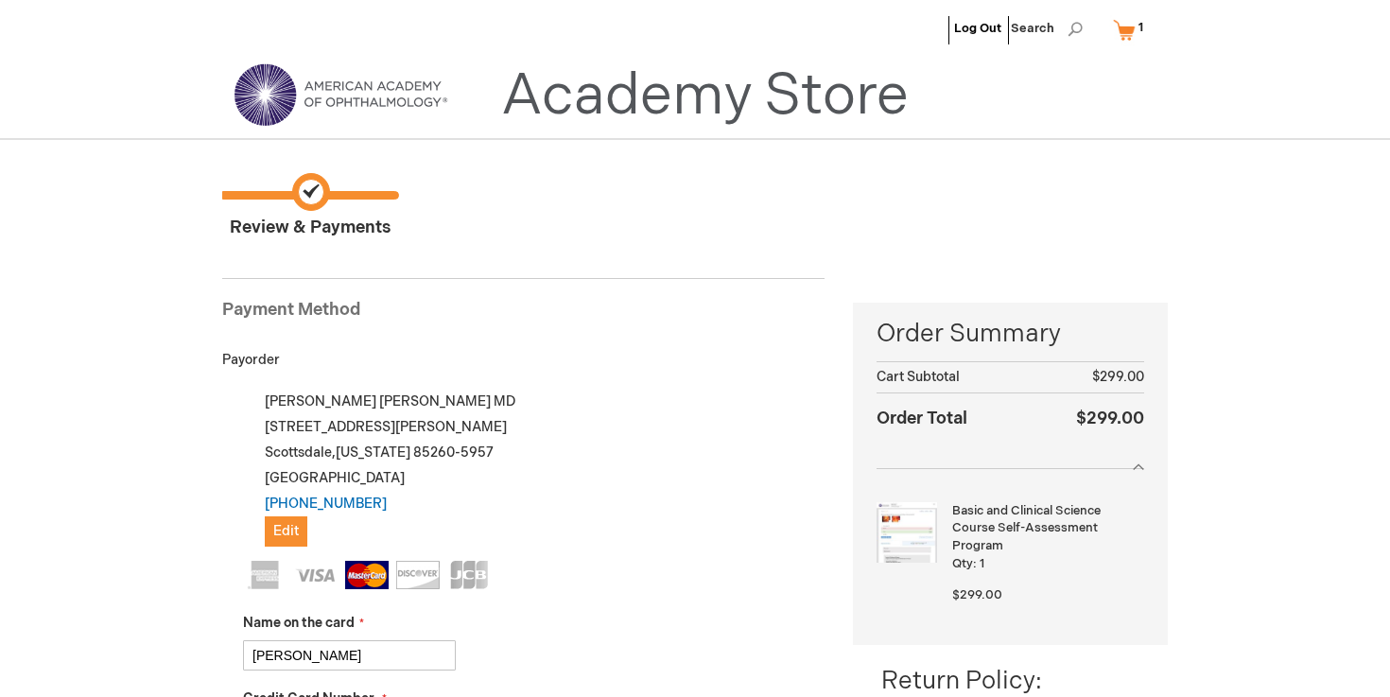
click at [356, 84] on img at bounding box center [340, 95] width 227 height 68
click at [578, 121] on link "Academy Store" at bounding box center [705, 96] width 408 height 68
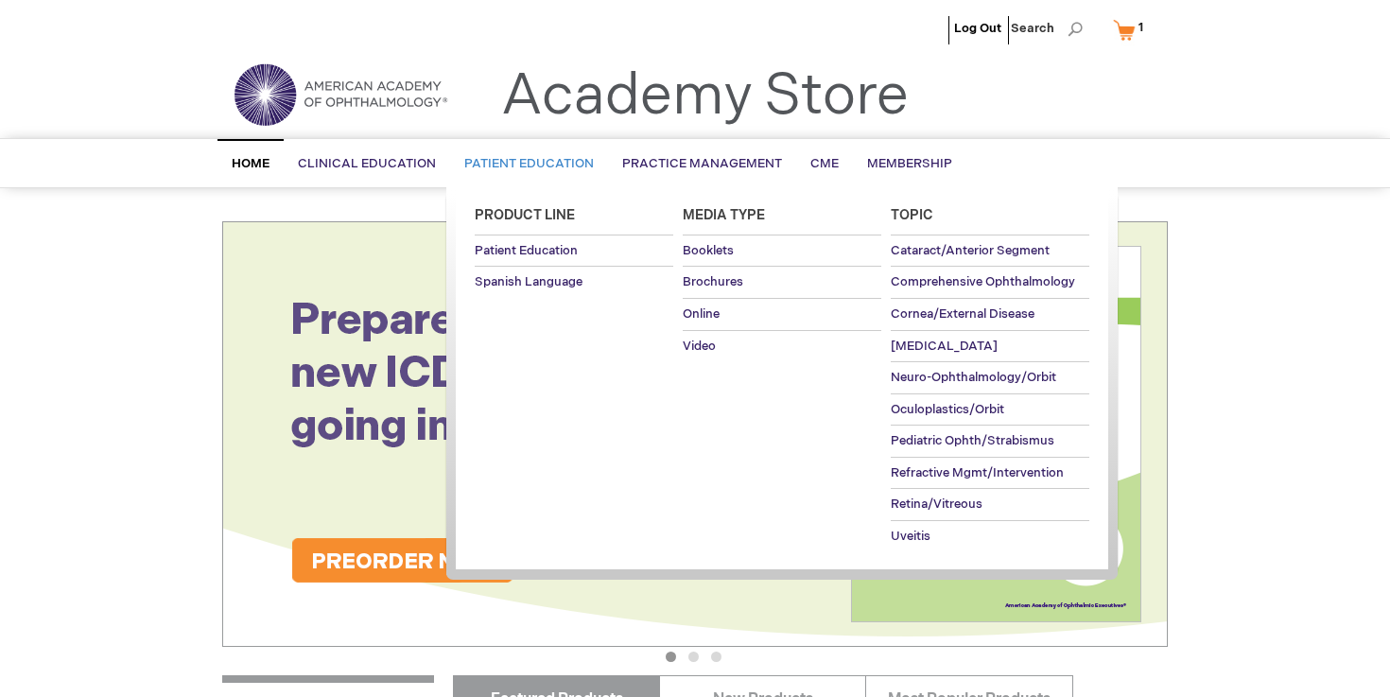
scroll to position [285, 0]
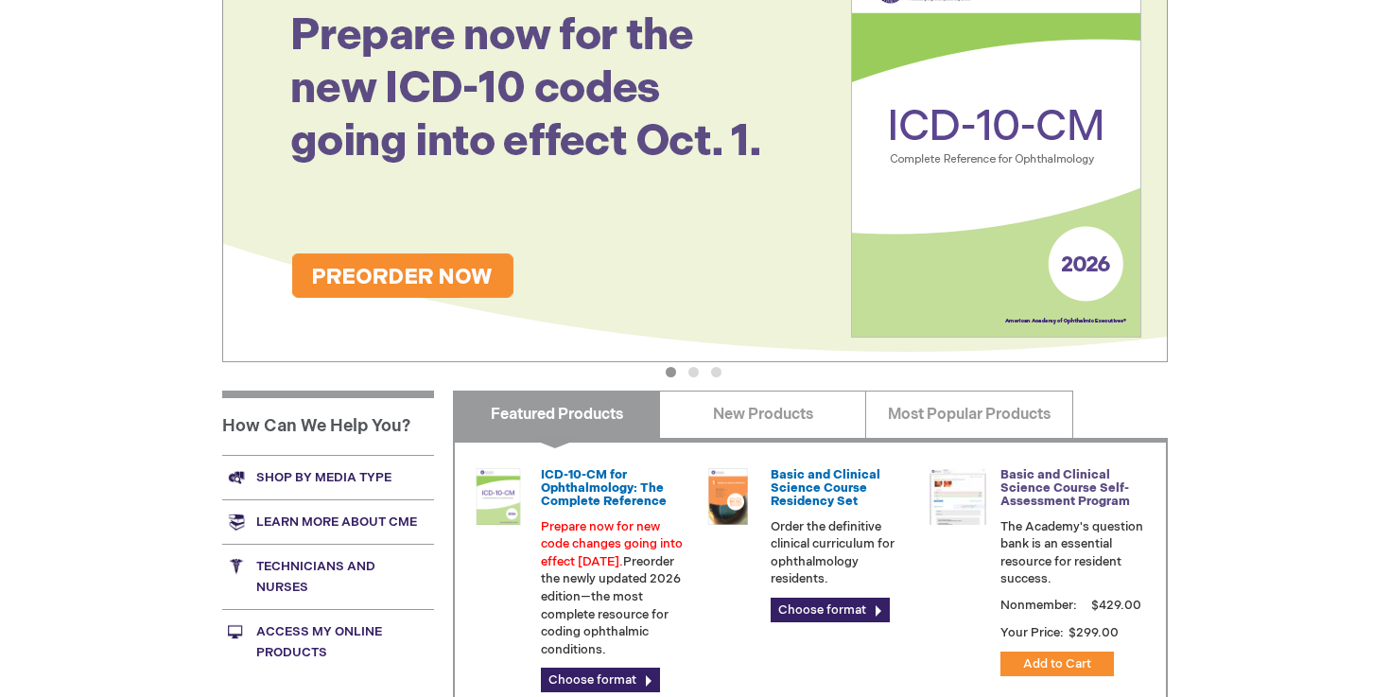
click at [1042, 491] on link "Basic and Clinical Science Course Self-Assessment Program" at bounding box center [1066, 488] width 130 height 43
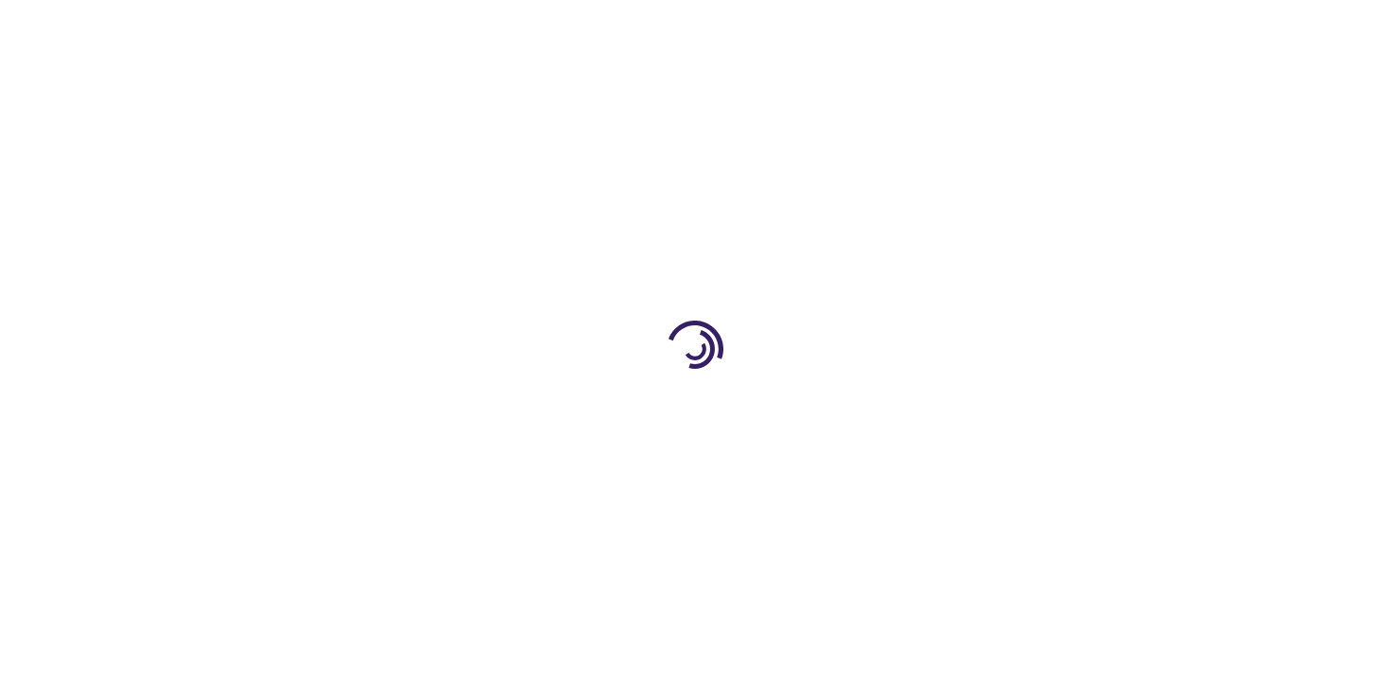
type input "1"
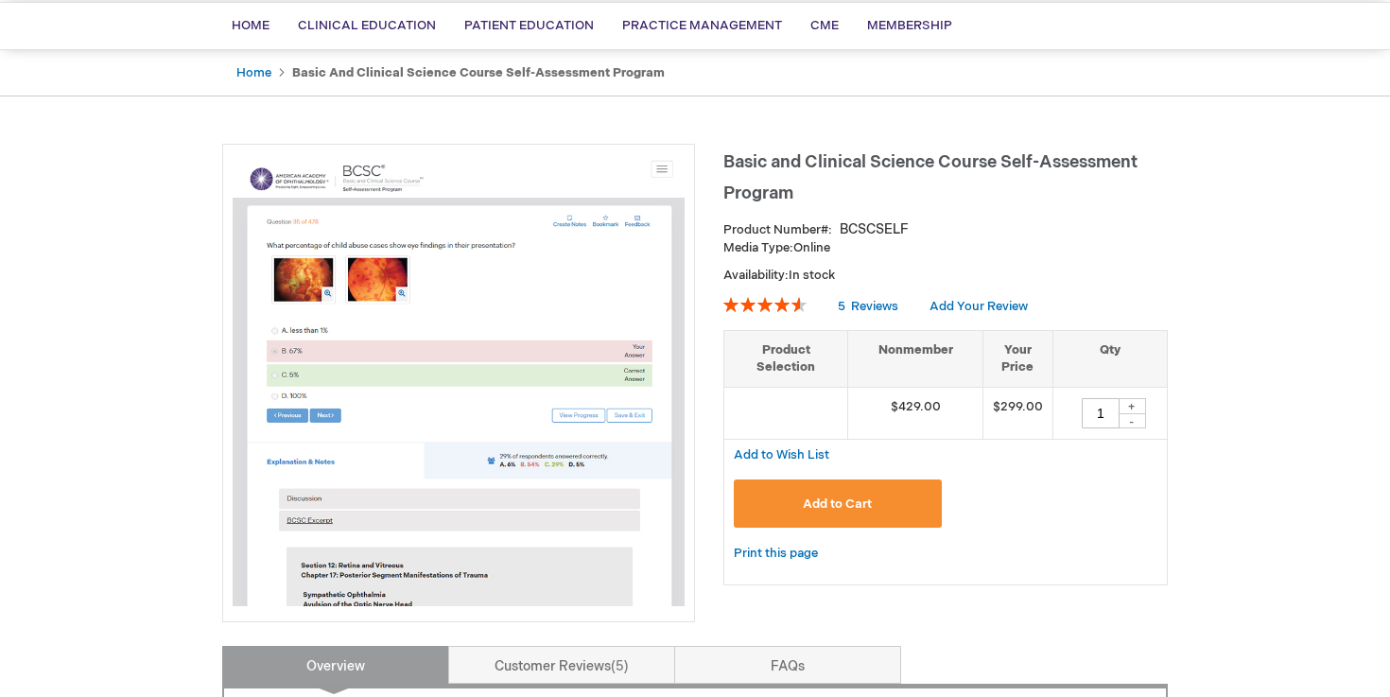
scroll to position [266, 0]
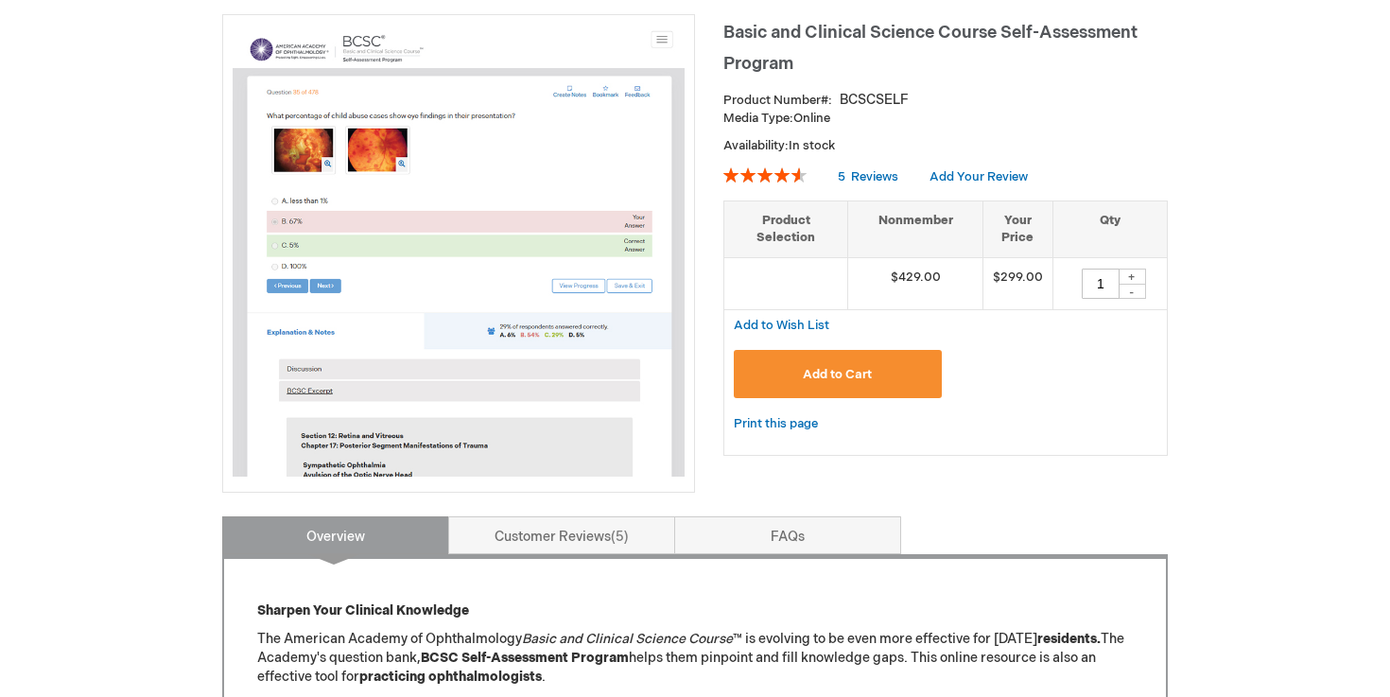
drag, startPoint x: 833, startPoint y: 112, endPoint x: 780, endPoint y: 117, distance: 53.3
click at [780, 117] on p "Media Type: Online" at bounding box center [946, 119] width 445 height 18
click at [809, 117] on p "Media Type: Online" at bounding box center [946, 119] width 445 height 18
click at [876, 174] on span "Reviews" at bounding box center [874, 176] width 47 height 15
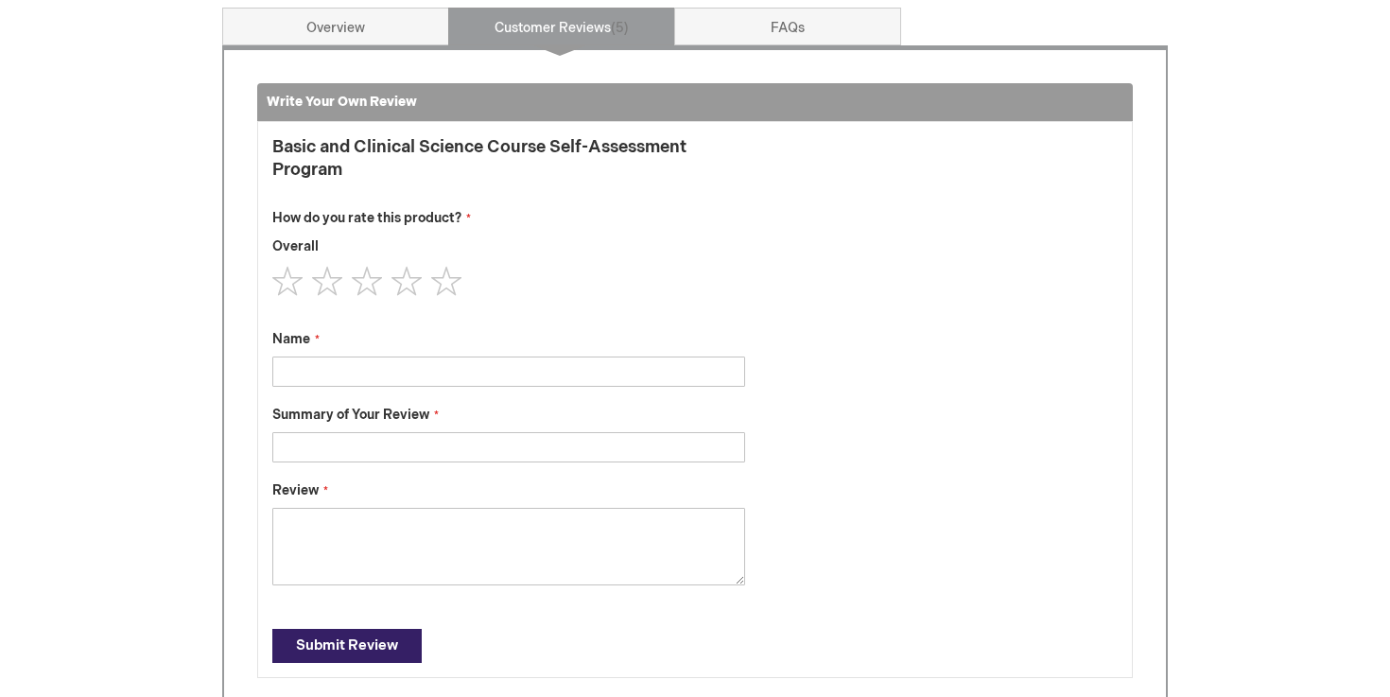
scroll to position [773, 0]
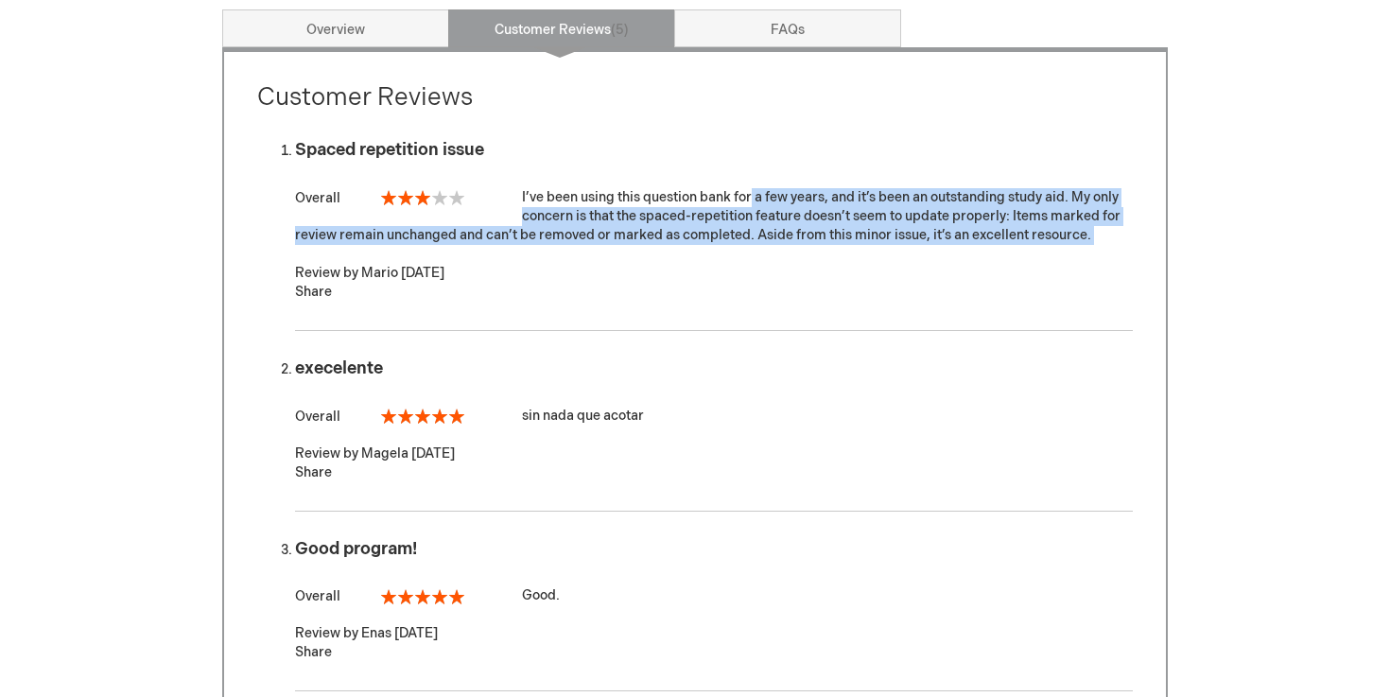
drag, startPoint x: 623, startPoint y: 201, endPoint x: 1061, endPoint y: 254, distance: 441.1
click at [1061, 254] on li "Spaced repetition issue Overall 60% I’ve been using this question bank for a fe…" at bounding box center [714, 222] width 838 height 218
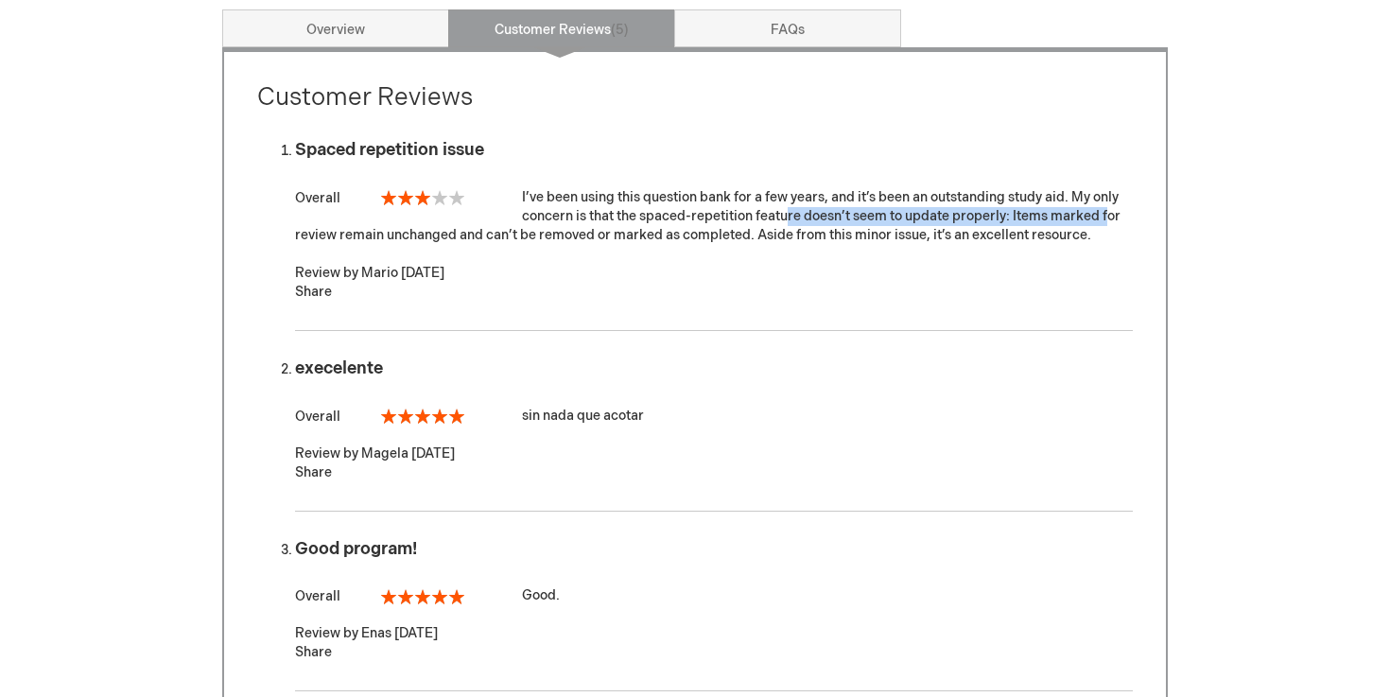
drag, startPoint x: 659, startPoint y: 216, endPoint x: 973, endPoint y: 223, distance: 314.1
click at [973, 223] on div "I’ve been using this question bank for a few years, and it’s been an outstandin…" at bounding box center [714, 216] width 838 height 57
drag, startPoint x: 520, startPoint y: 229, endPoint x: 752, endPoint y: 244, distance: 232.2
click at [753, 246] on li "Spaced repetition issue Overall 60% I’ve been using this question bank for a fe…" at bounding box center [714, 222] width 838 height 218
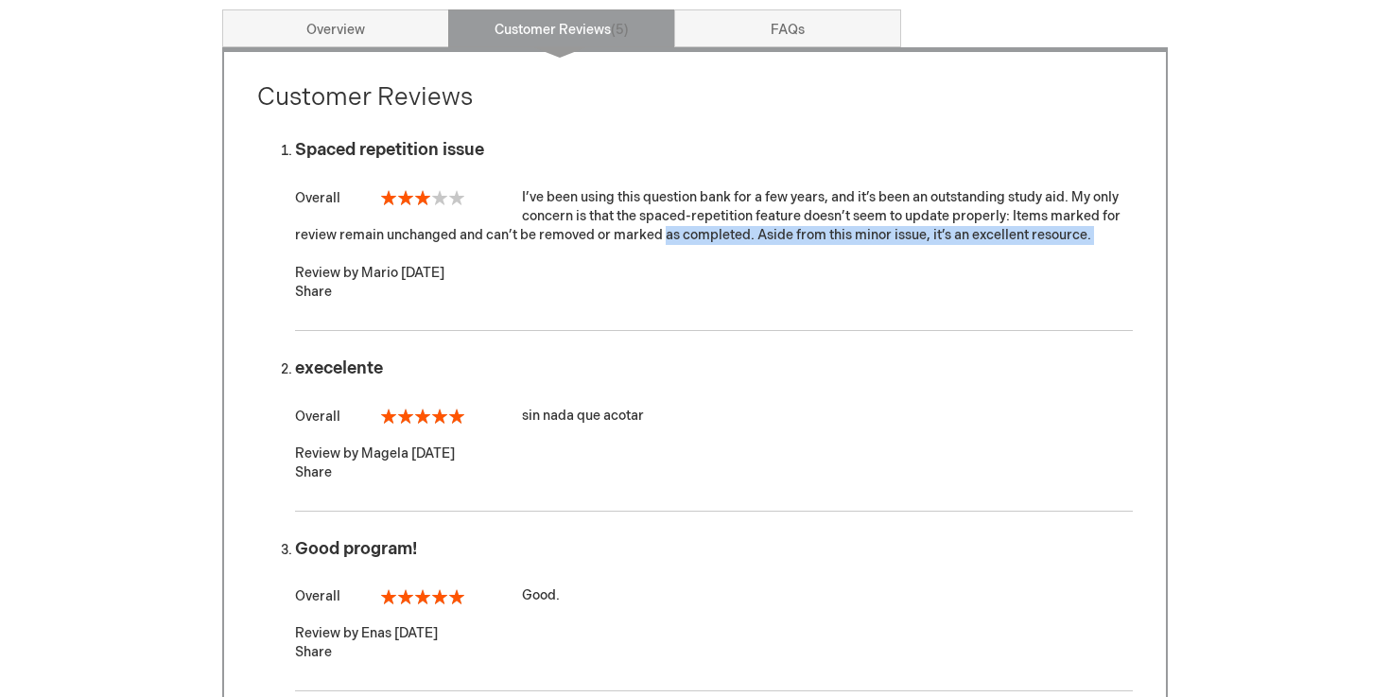
click at [752, 245] on li "Spaced repetition issue Overall 60% I’ve been using this question bank for a fe…" at bounding box center [714, 222] width 838 height 218
drag, startPoint x: 749, startPoint y: 236, endPoint x: 507, endPoint y: 231, distance: 242.2
click at [507, 231] on div "I’ve been using this question bank for a few years, and it’s been an outstandin…" at bounding box center [714, 216] width 838 height 57
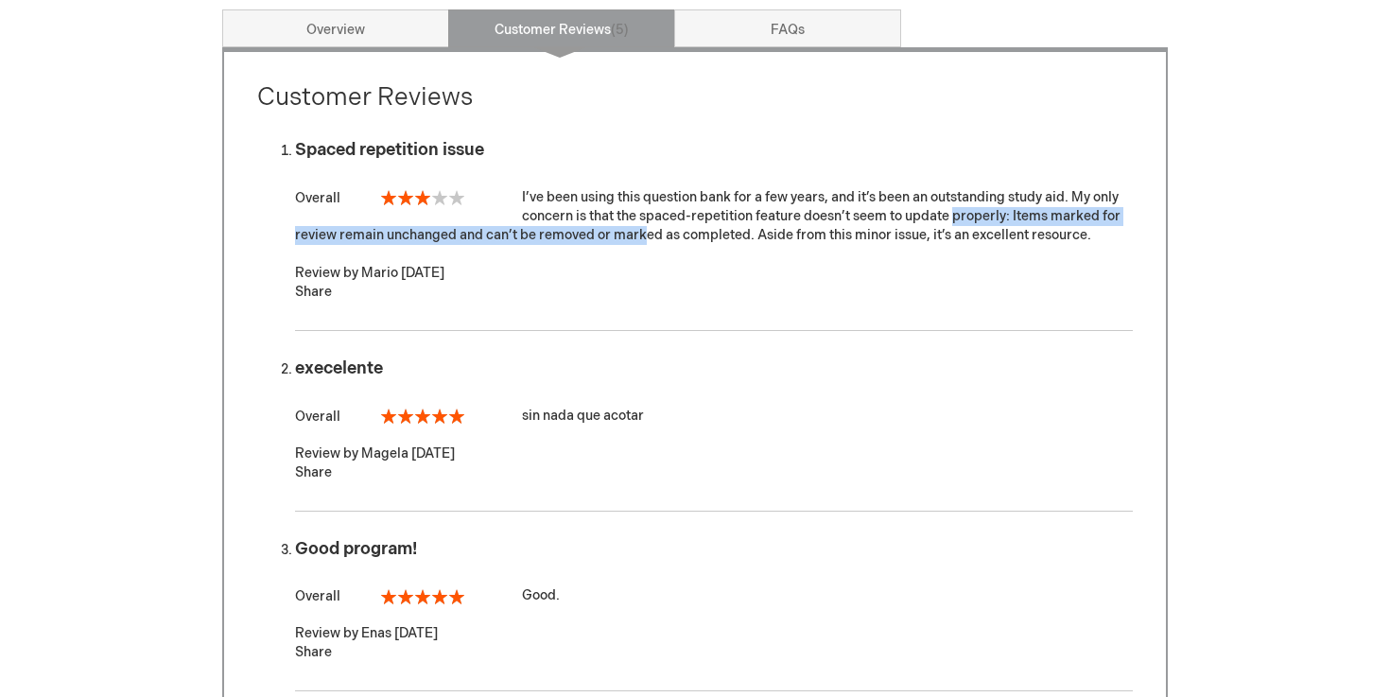
drag, startPoint x: 507, startPoint y: 231, endPoint x: 824, endPoint y: 218, distance: 317.1
click at [824, 219] on div "I’ve been using this question bank for a few years, and it’s been an outstandin…" at bounding box center [714, 216] width 838 height 57
click at [824, 218] on div "I’ve been using this question bank for a few years, and it’s been an outstandin…" at bounding box center [714, 216] width 838 height 57
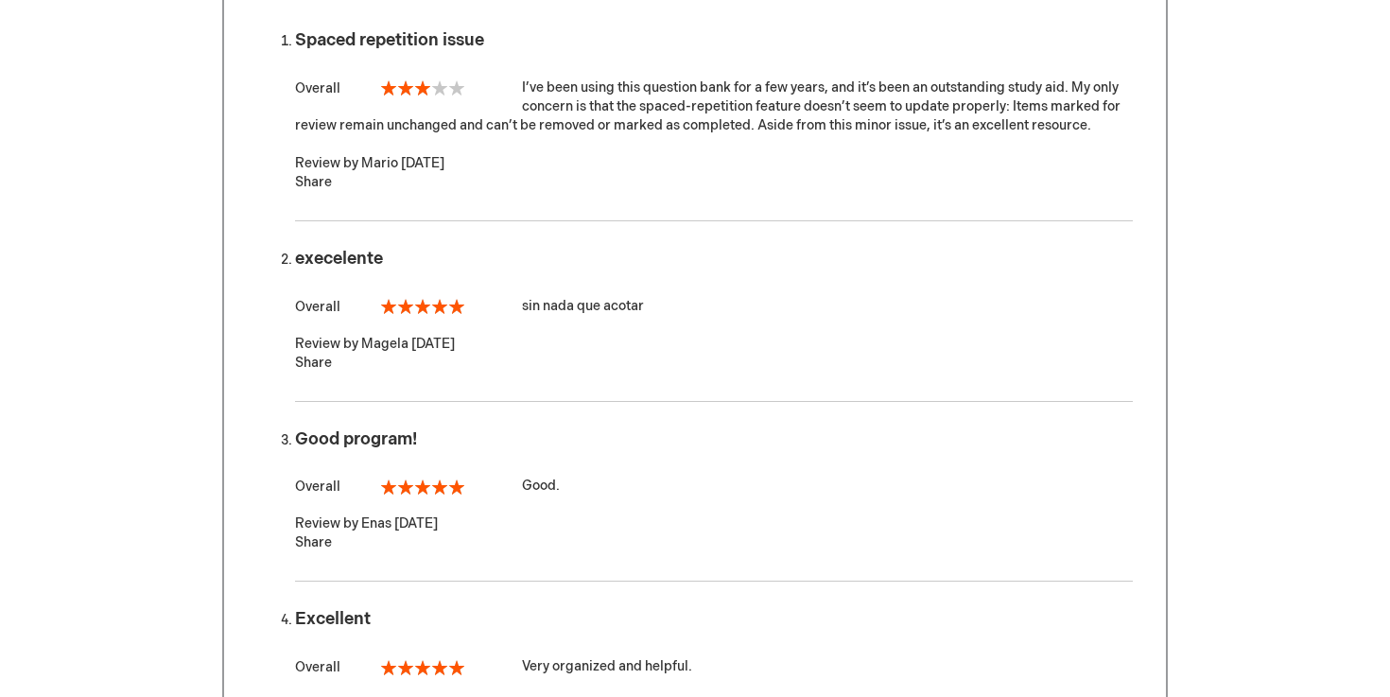
scroll to position [884, 0]
drag, startPoint x: 659, startPoint y: 310, endPoint x: 540, endPoint y: 310, distance: 119.2
click at [542, 310] on div "sin nada que acotar" at bounding box center [714, 304] width 838 height 19
click at [540, 310] on div "sin nada que acotar" at bounding box center [714, 304] width 838 height 19
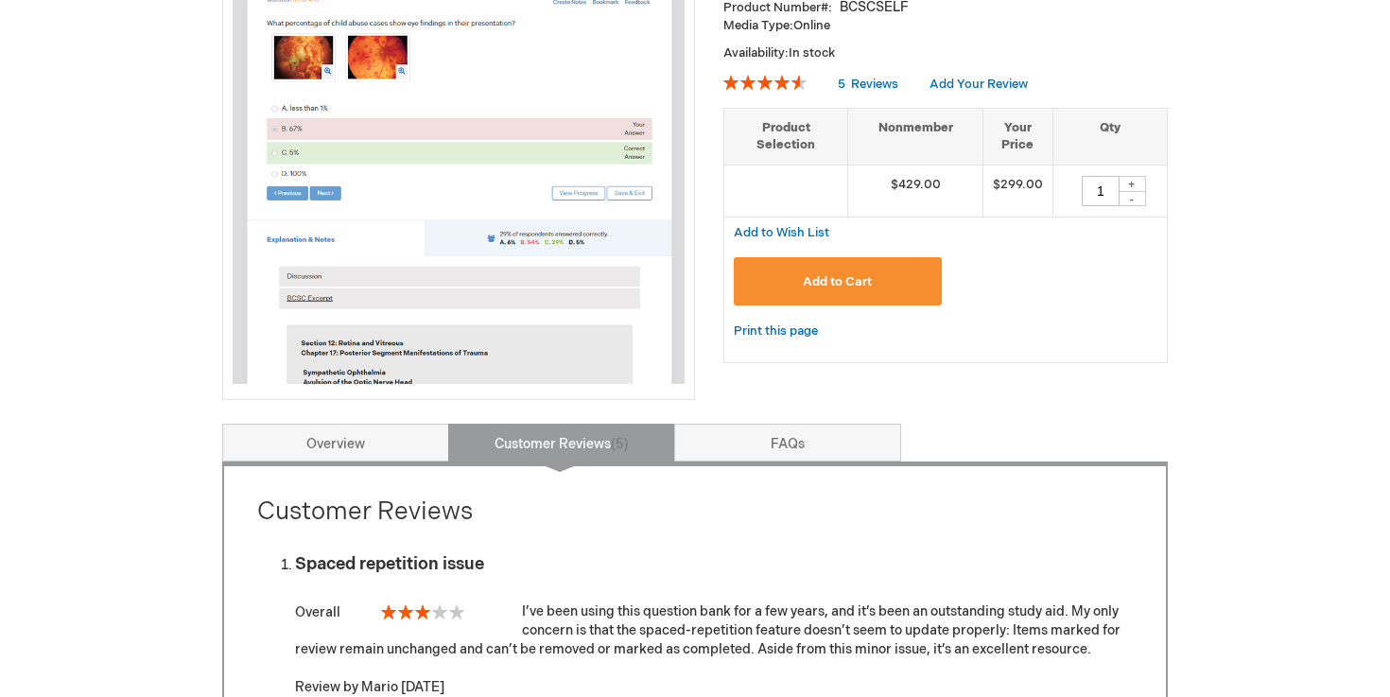
scroll to position [350, 0]
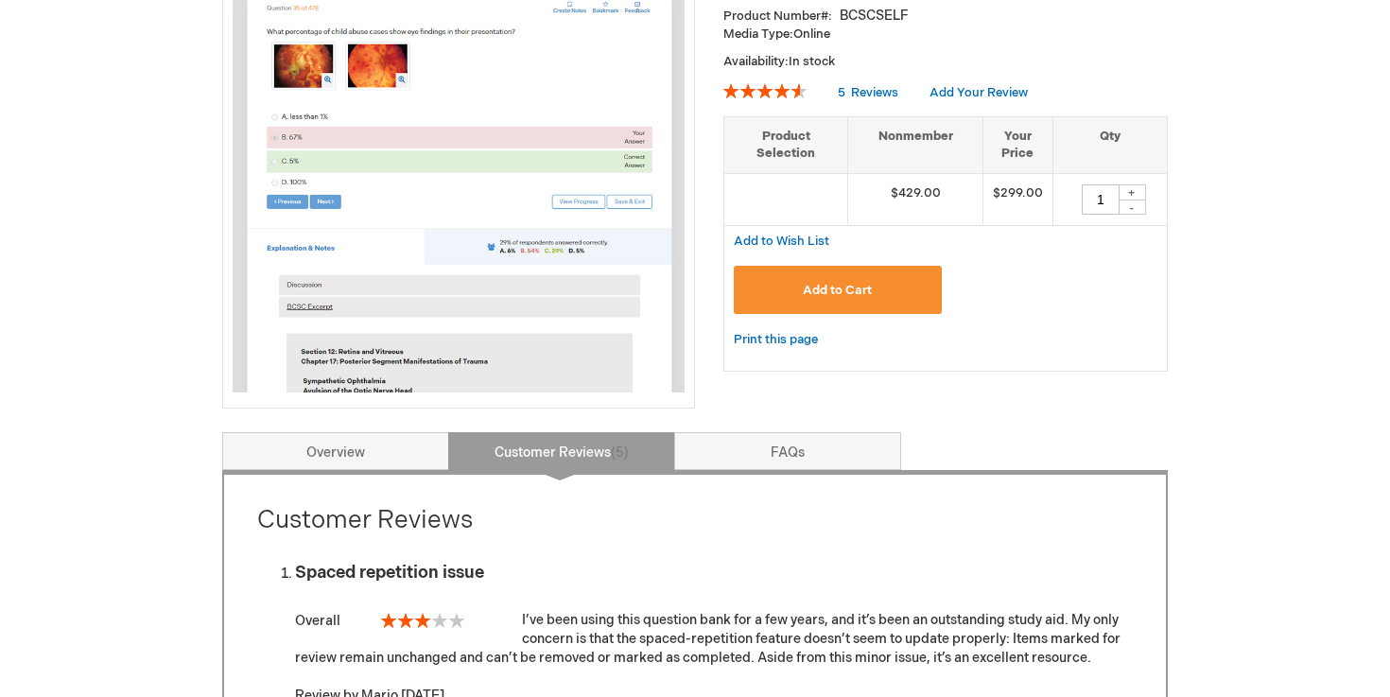
click at [539, 310] on img at bounding box center [459, 166] width 452 height 452
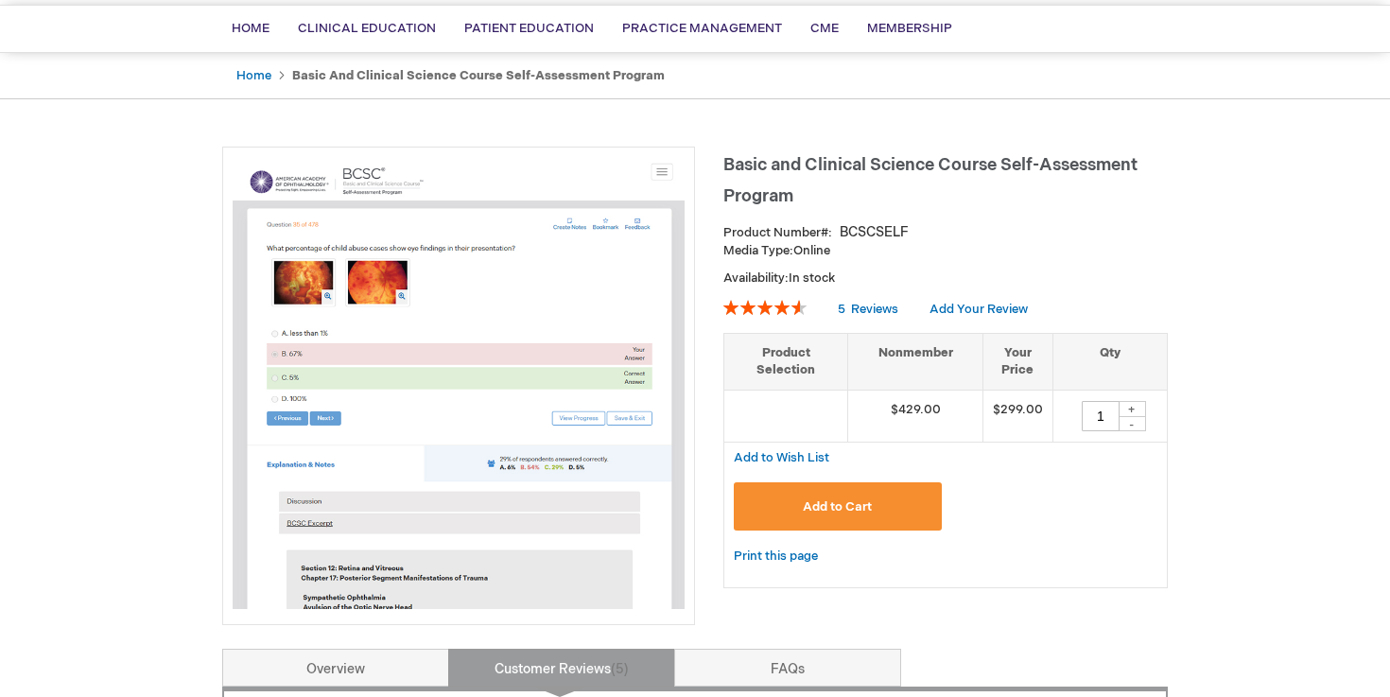
scroll to position [8, 0]
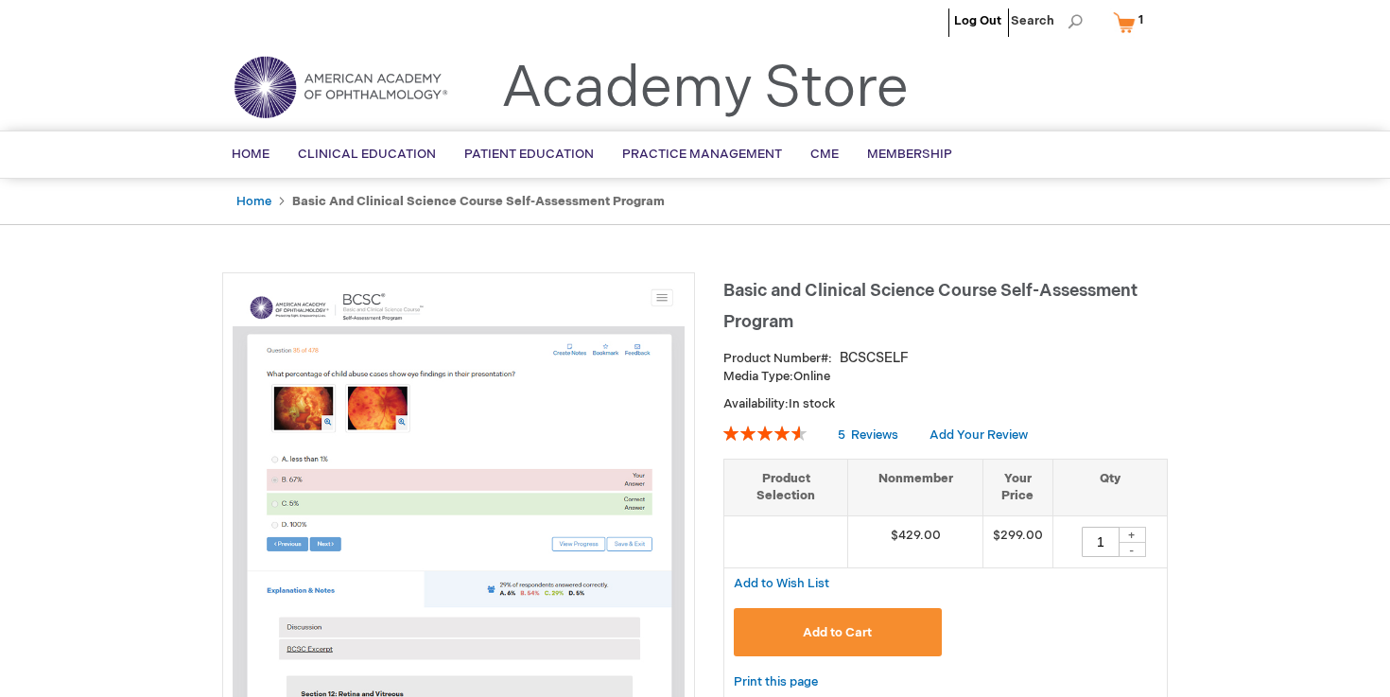
click at [1137, 17] on span "1 1 items" at bounding box center [1141, 20] width 10 height 23
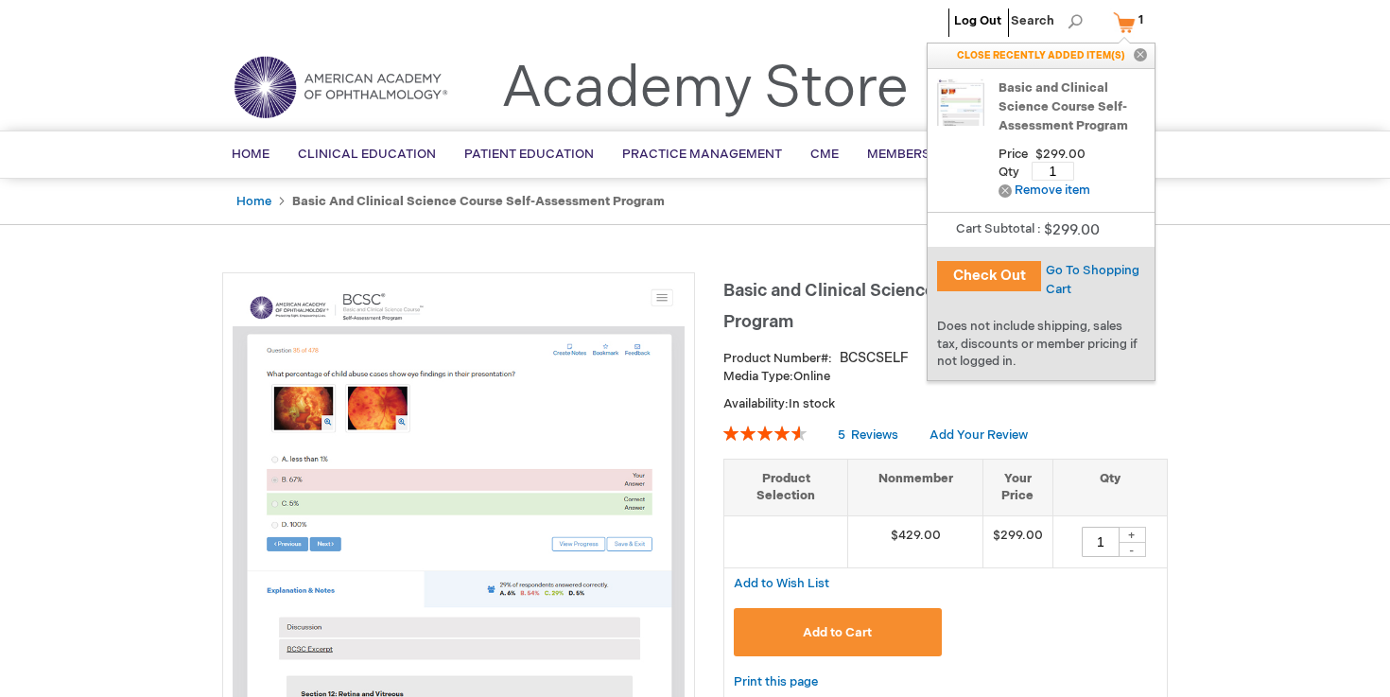
click at [994, 272] on button "Check Out" at bounding box center [989, 276] width 104 height 30
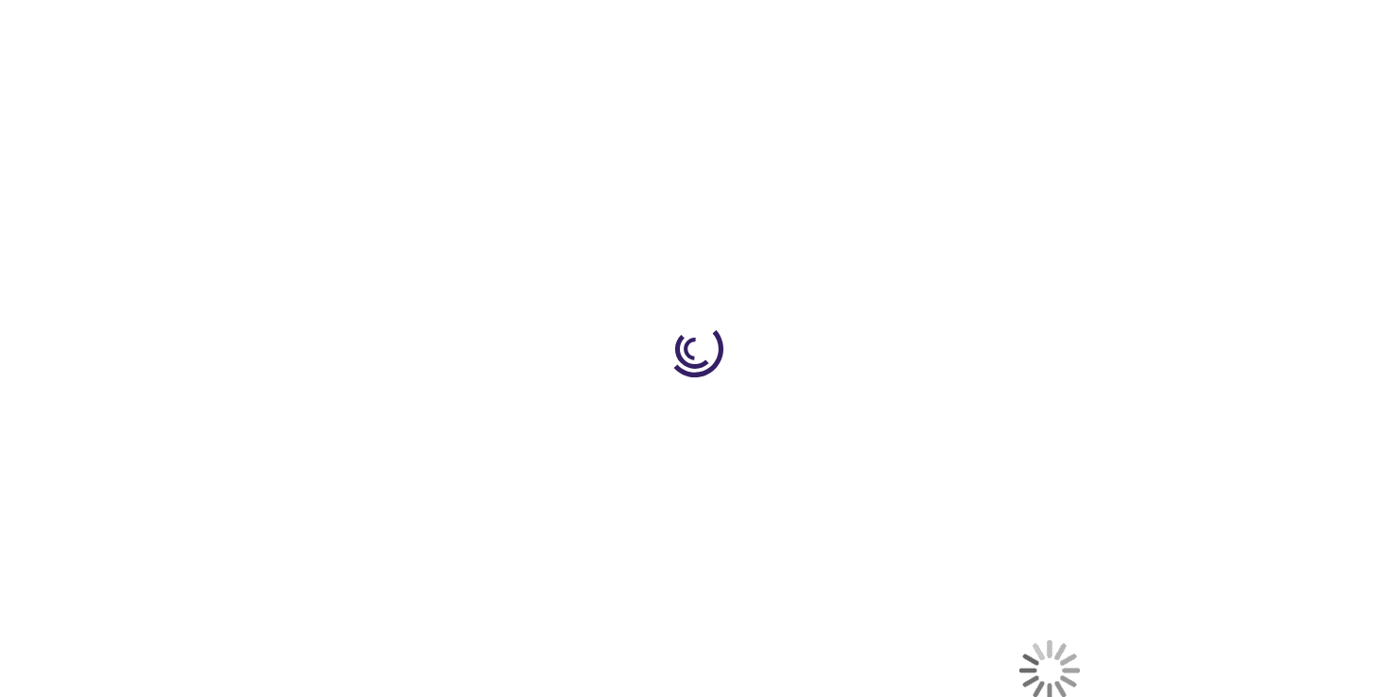
select select "US"
select select "4"
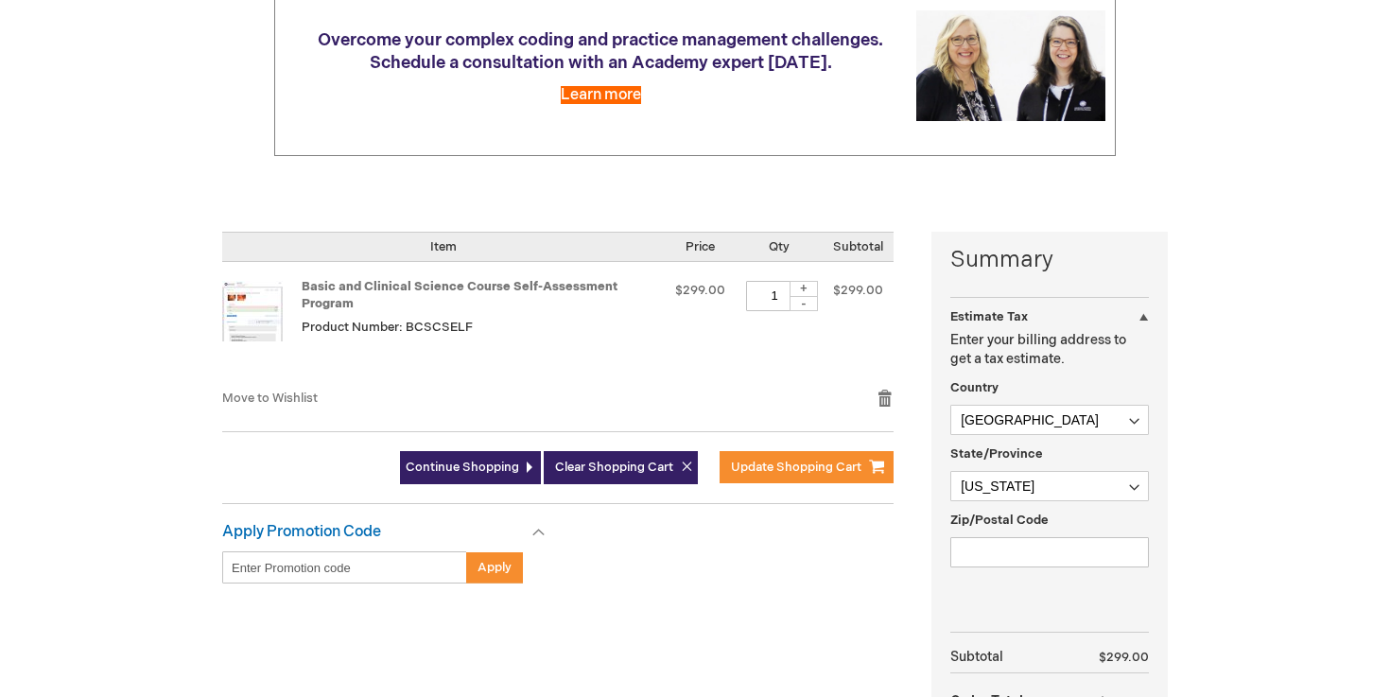
scroll to position [398, 0]
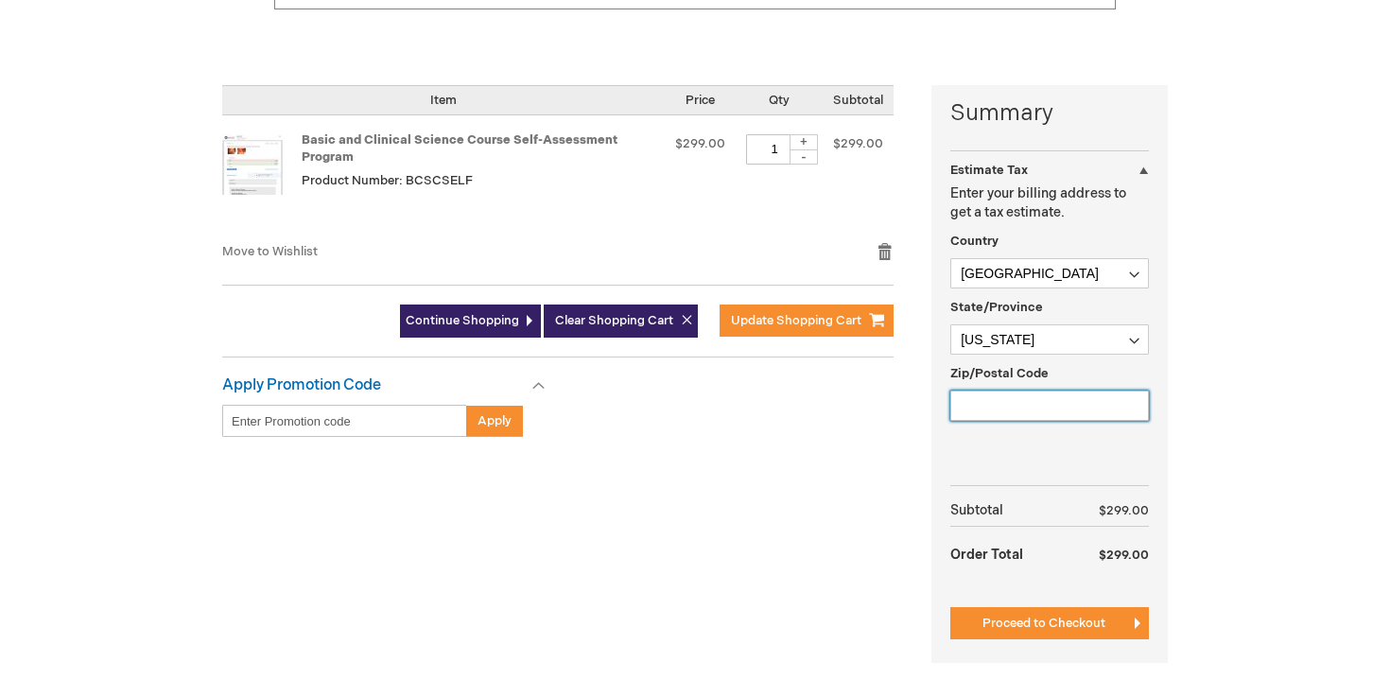
click at [978, 406] on input "Zip/Postal Code" at bounding box center [1050, 406] width 199 height 30
type input "85260"
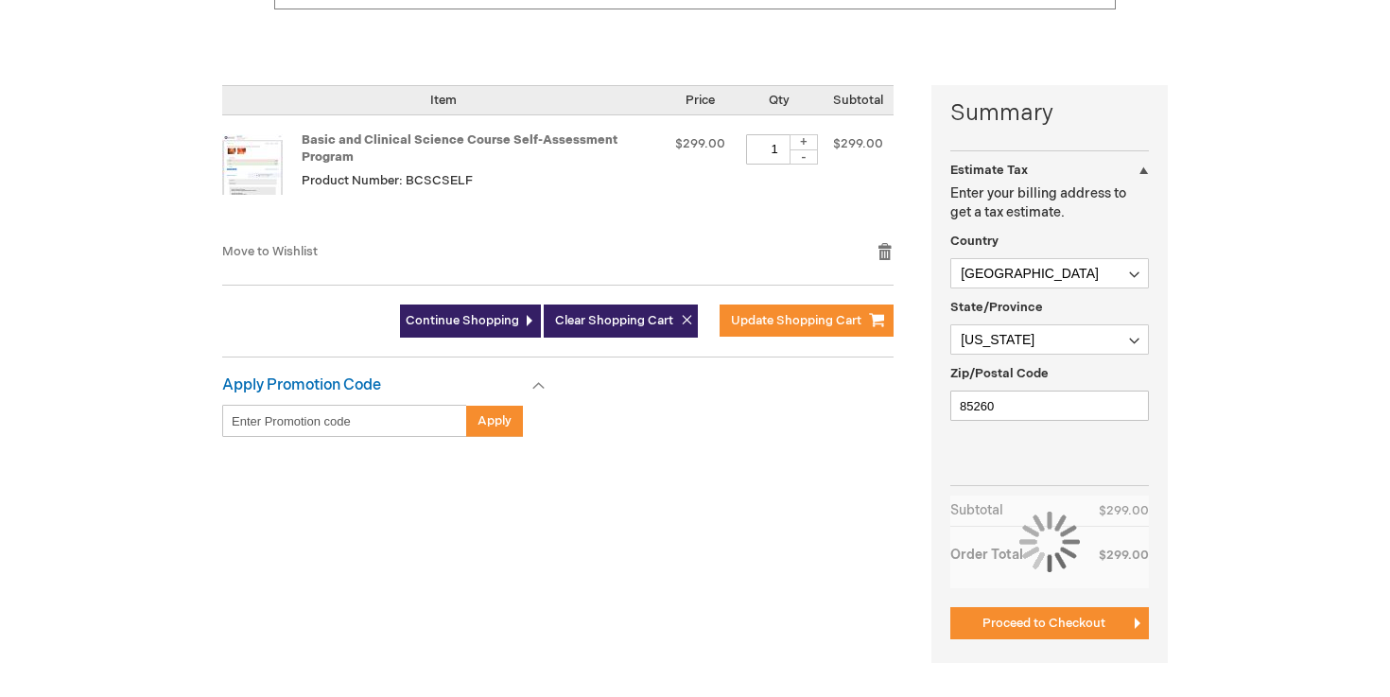
click at [1263, 407] on div "Log Out Search My Cart 1 1 items CLOSE RECENTLY ADDED ITEM(S) Close Recently ad…" at bounding box center [695, 325] width 1390 height 1446
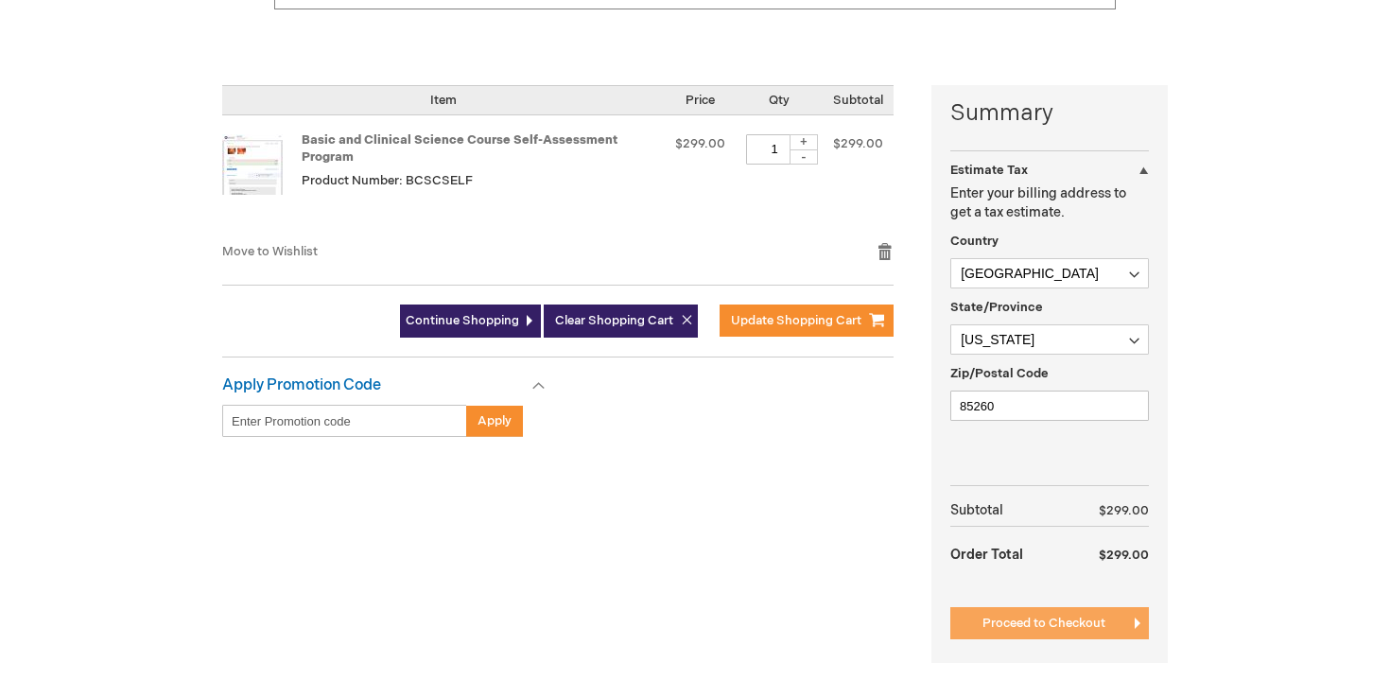
click at [1049, 632] on button "Proceed to Checkout" at bounding box center [1050, 623] width 199 height 32
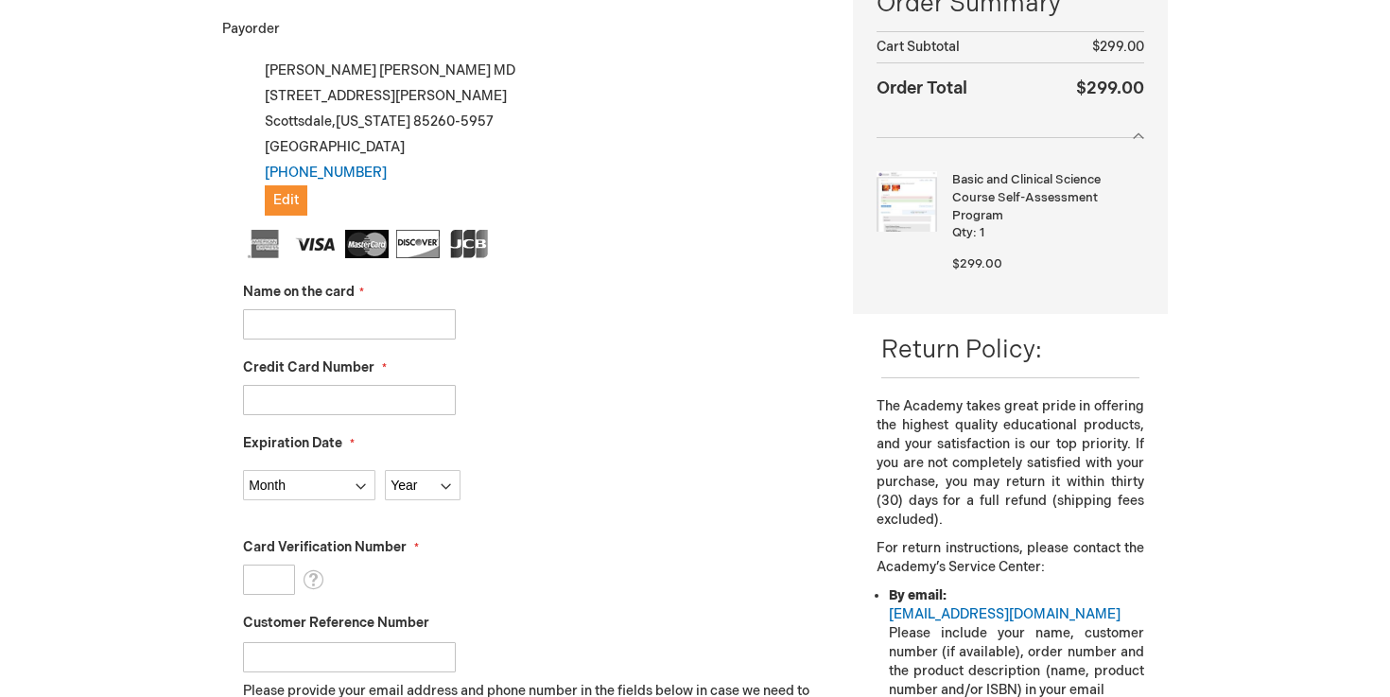
scroll to position [383, 0]
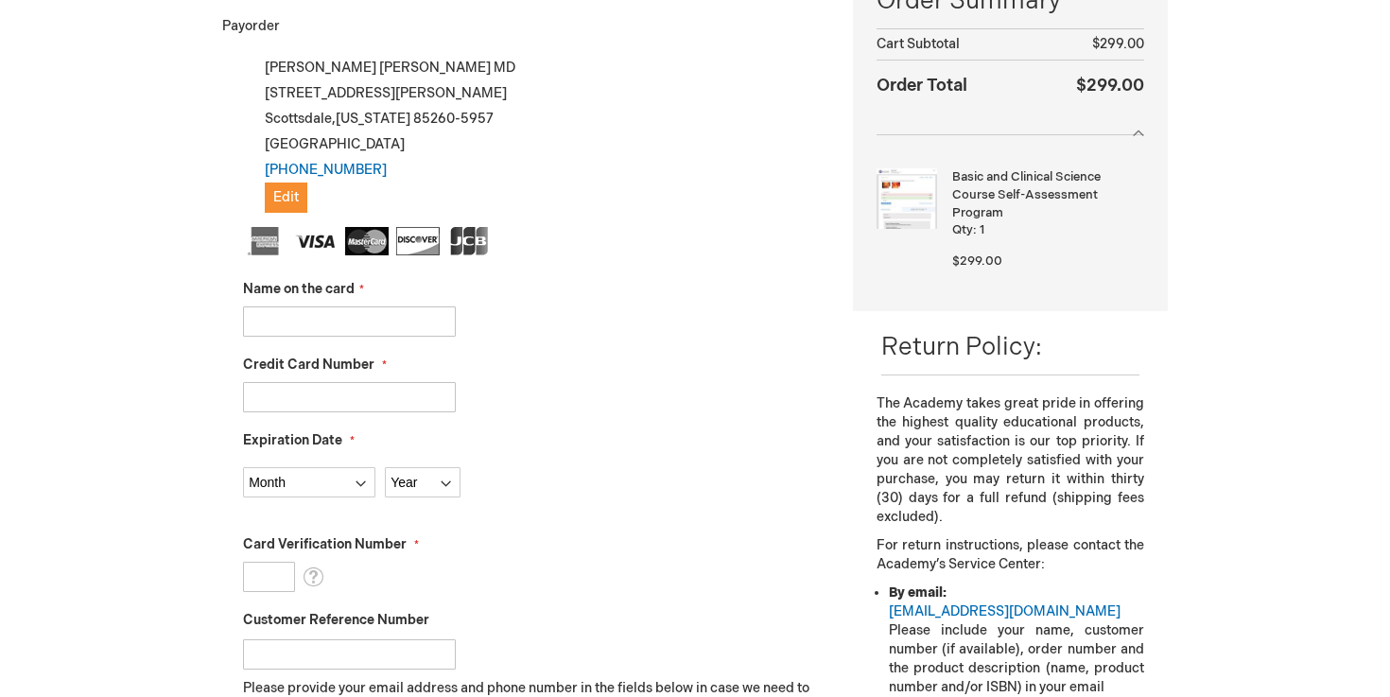
click at [390, 342] on fieldset "Name on the card Credit Card Number Expiration Date Month Year" at bounding box center [534, 562] width 582 height 670
click at [390, 325] on input "Name on the card" at bounding box center [349, 321] width 213 height 30
type input "[PERSON_NAME]"
type input "[CREDIT_CARD_NUMBER]"
select select "5"
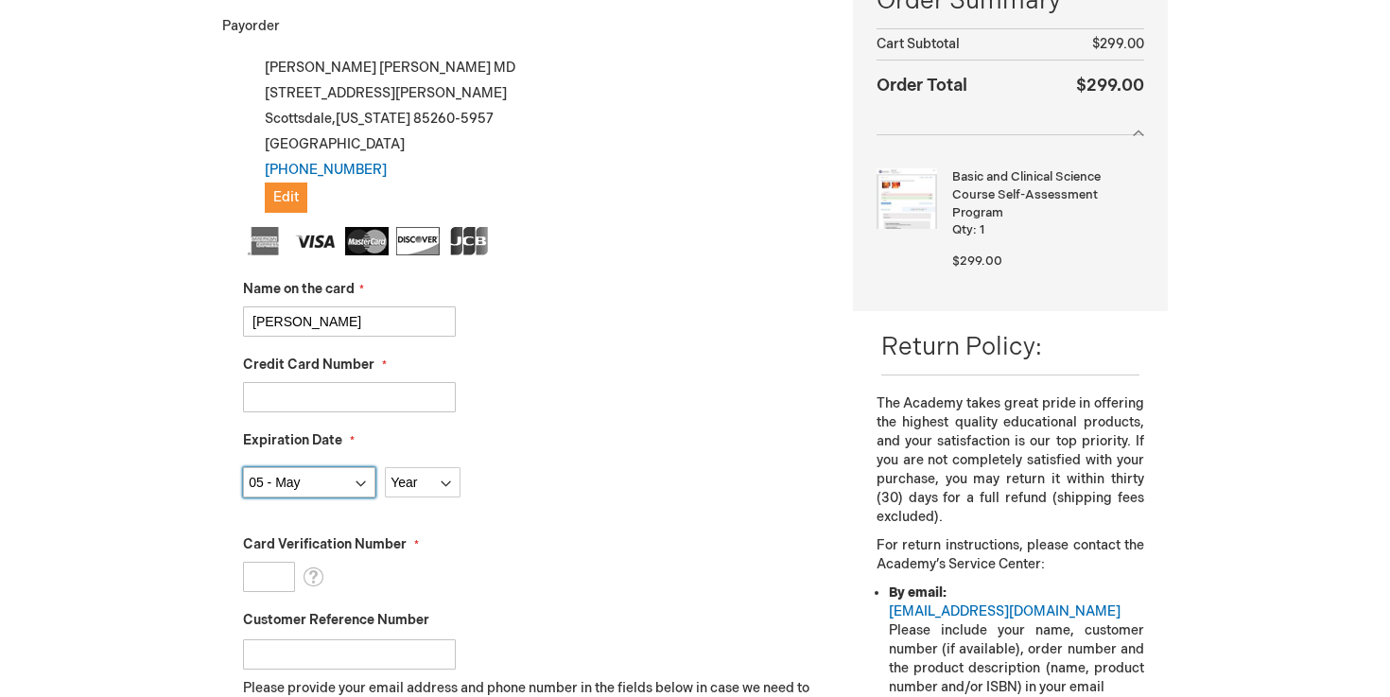
select select "2027"
click at [267, 574] on input "Card Verification Number" at bounding box center [269, 577] width 52 height 30
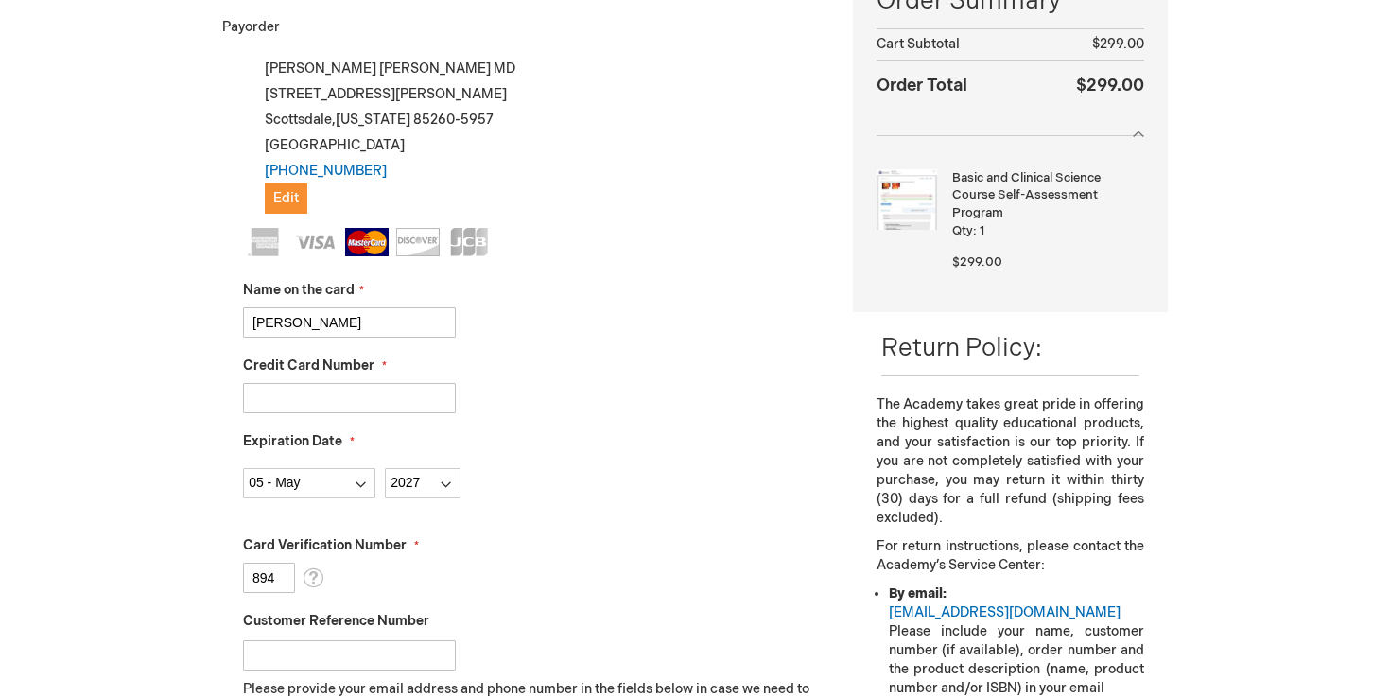
type input "894"
click at [452, 559] on div "Card Verification Number 894 What is this?" at bounding box center [534, 564] width 582 height 57
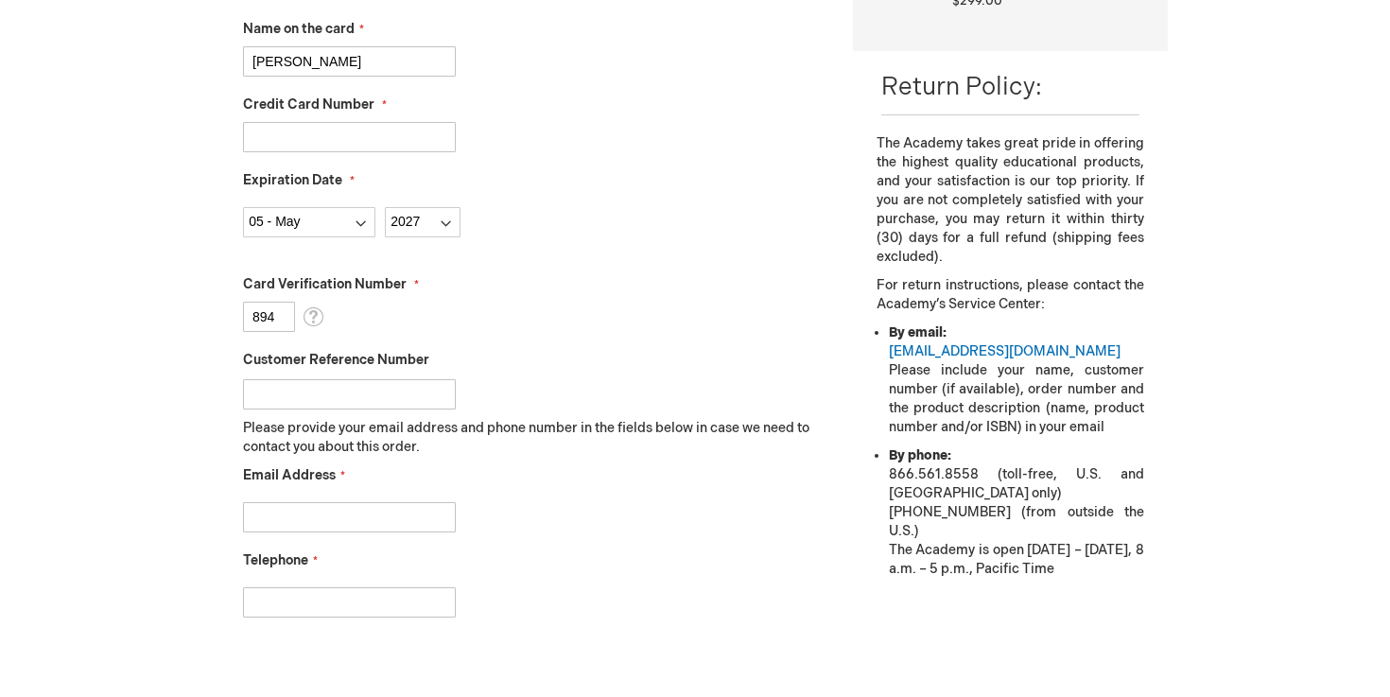
scroll to position [707, 0]
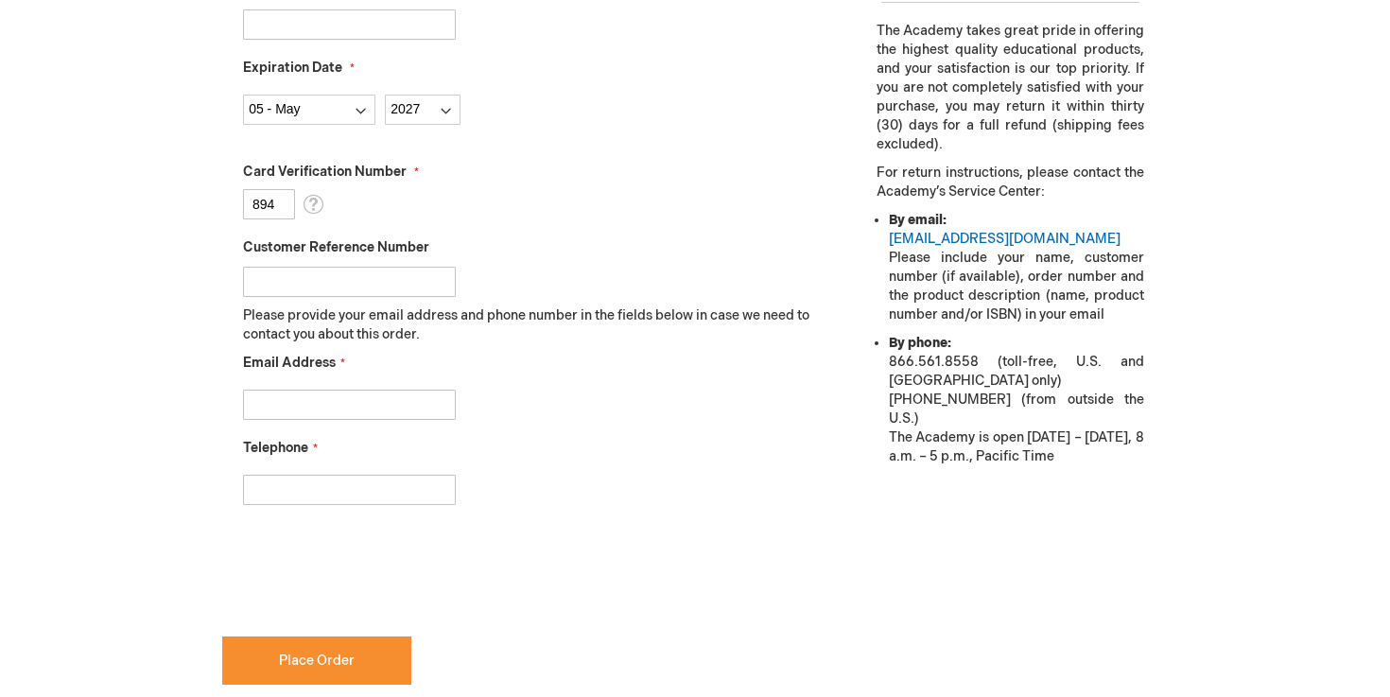
click at [372, 400] on input "Email Address" at bounding box center [349, 405] width 213 height 30
type input "[PERSON_NAME][EMAIL_ADDRESS][DOMAIN_NAME]"
type input "4804145650"
checkbox input "true"
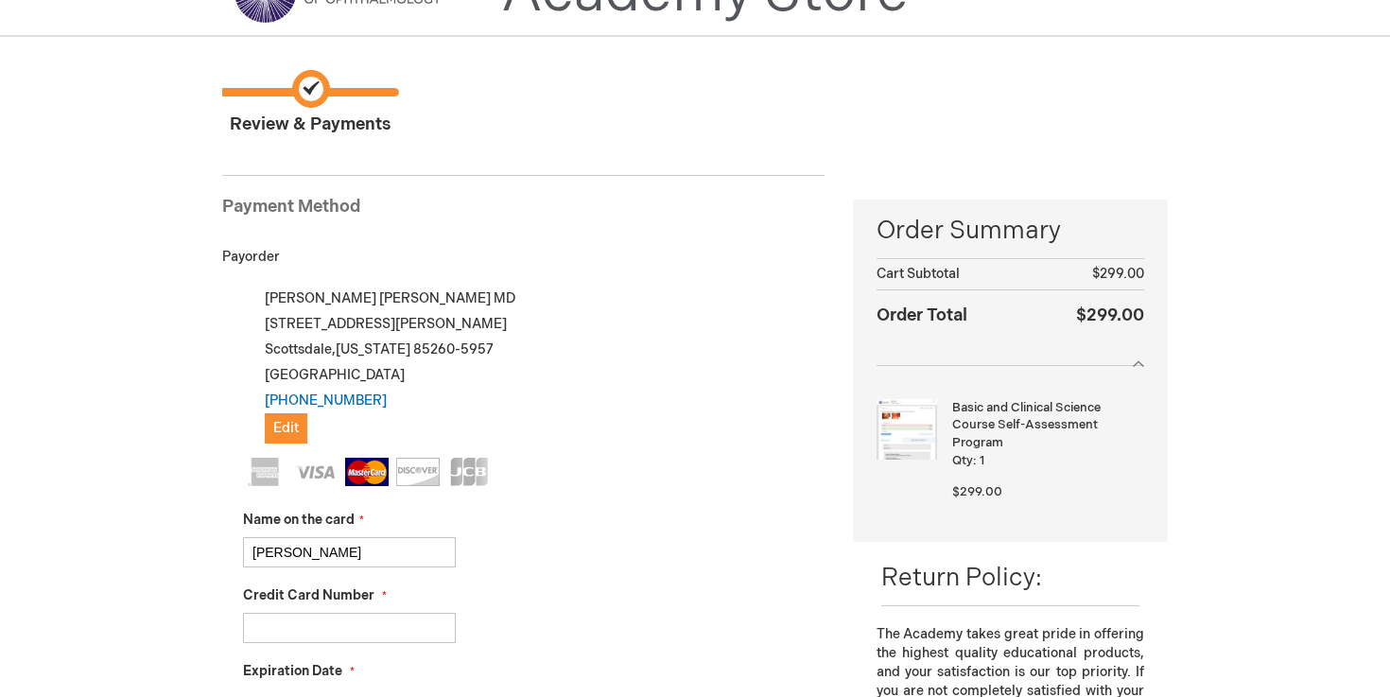
scroll to position [0, 0]
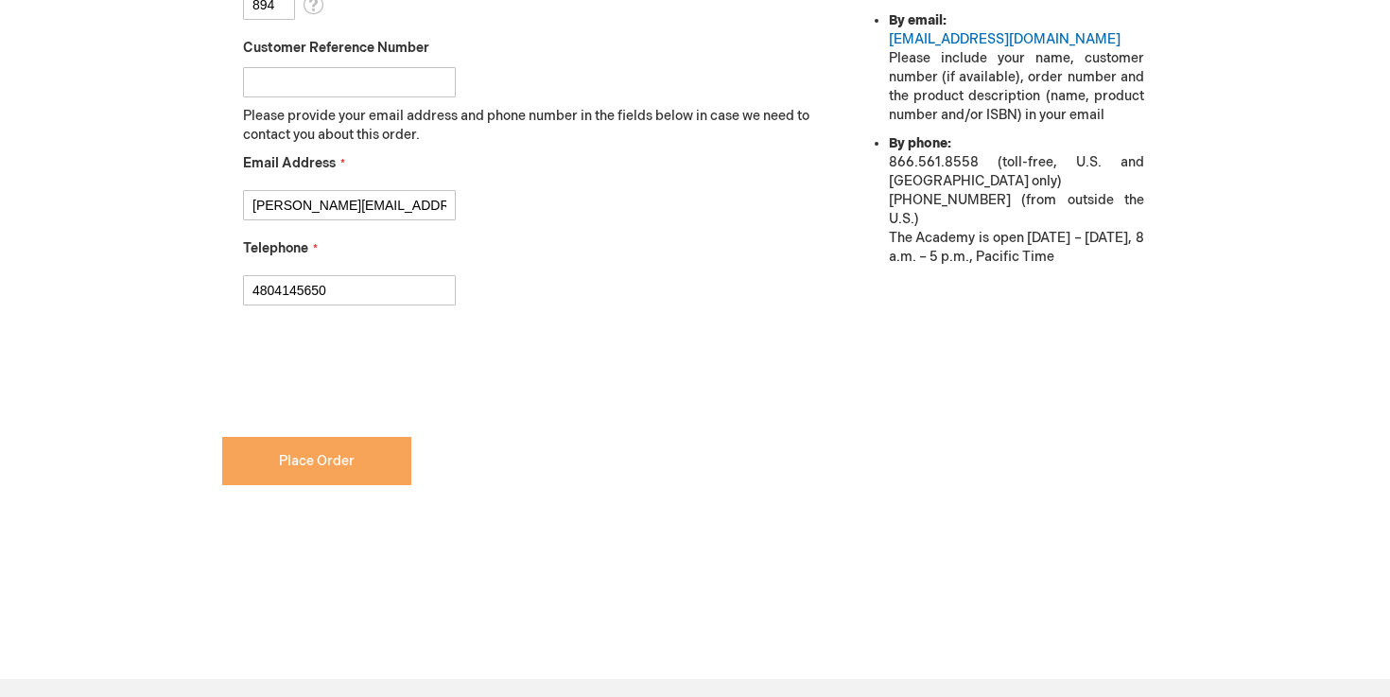
click at [322, 445] on button "Place Order" at bounding box center [316, 461] width 189 height 48
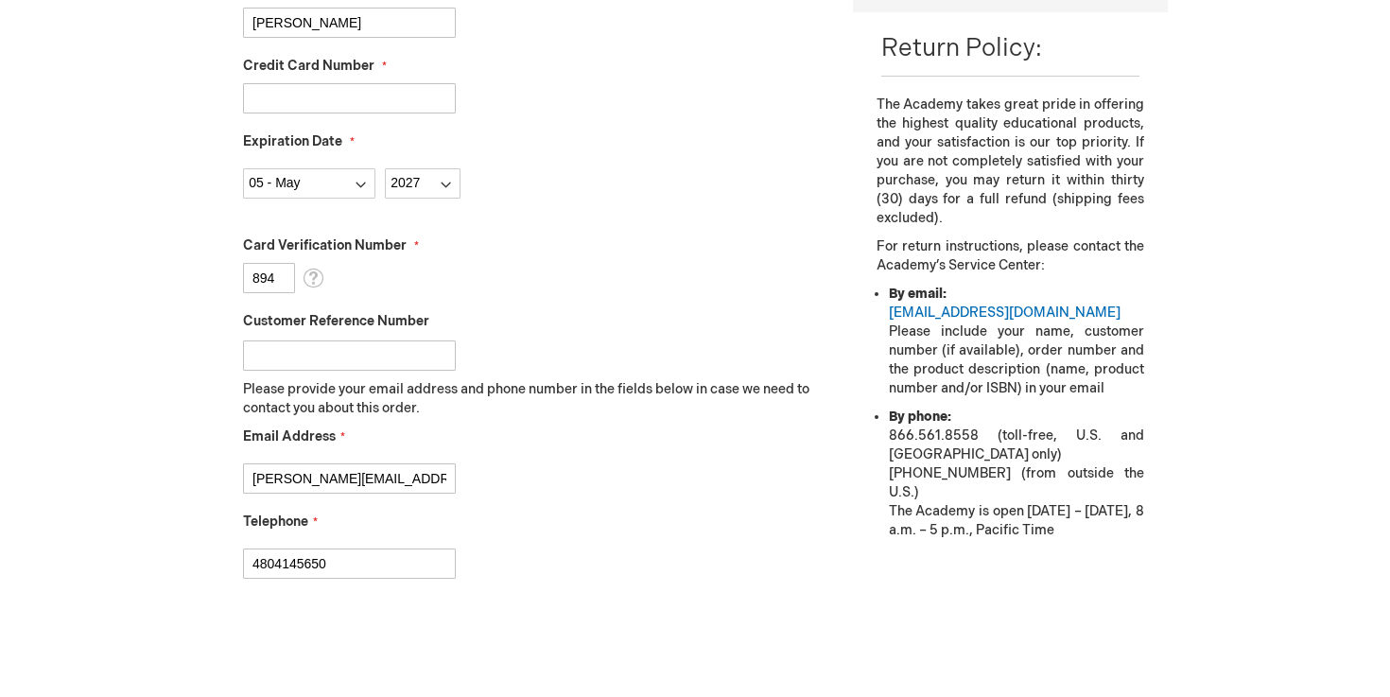
scroll to position [815, 0]
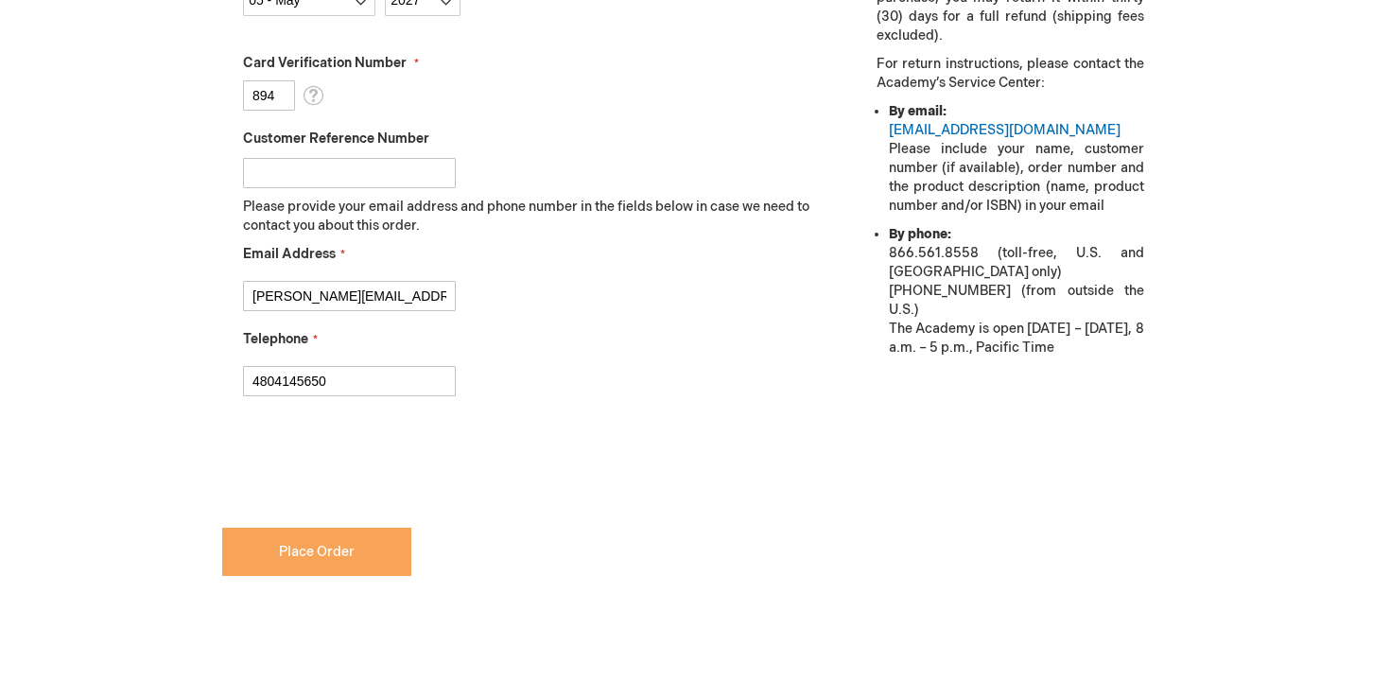
click at [318, 556] on span "Place Order" at bounding box center [317, 552] width 76 height 16
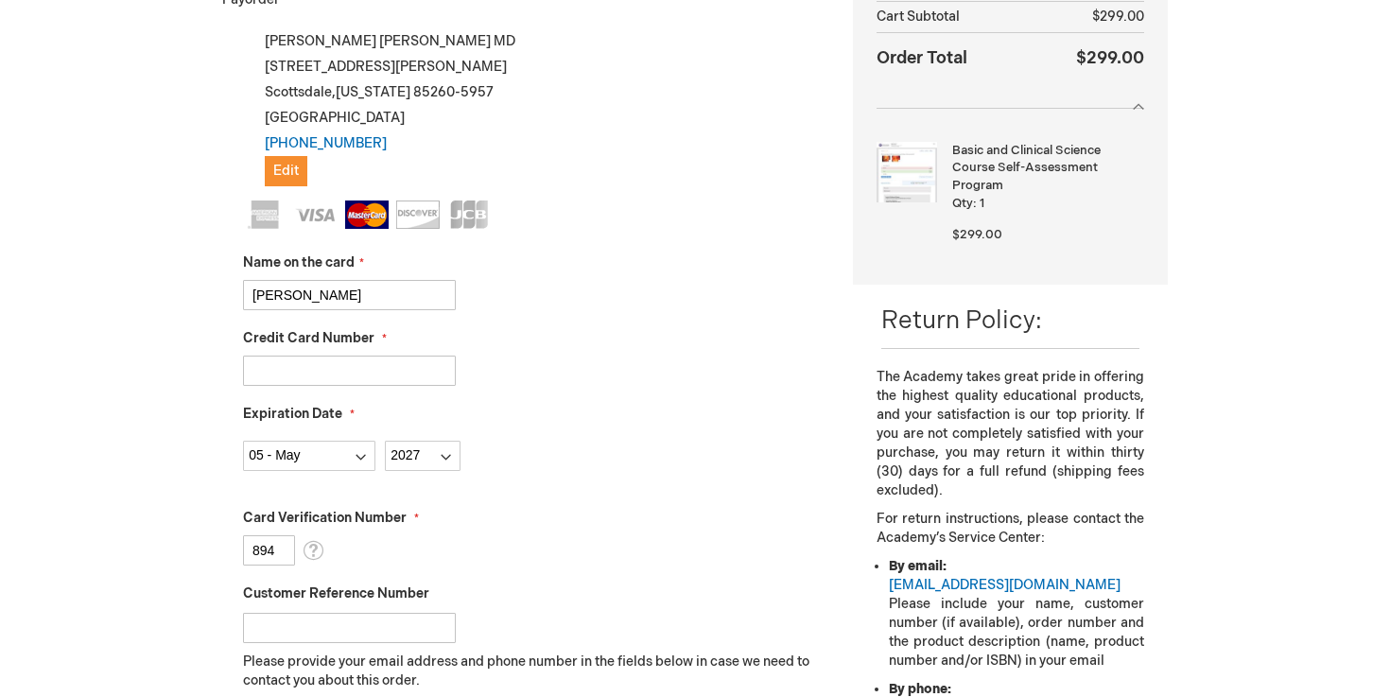
scroll to position [387, 0]
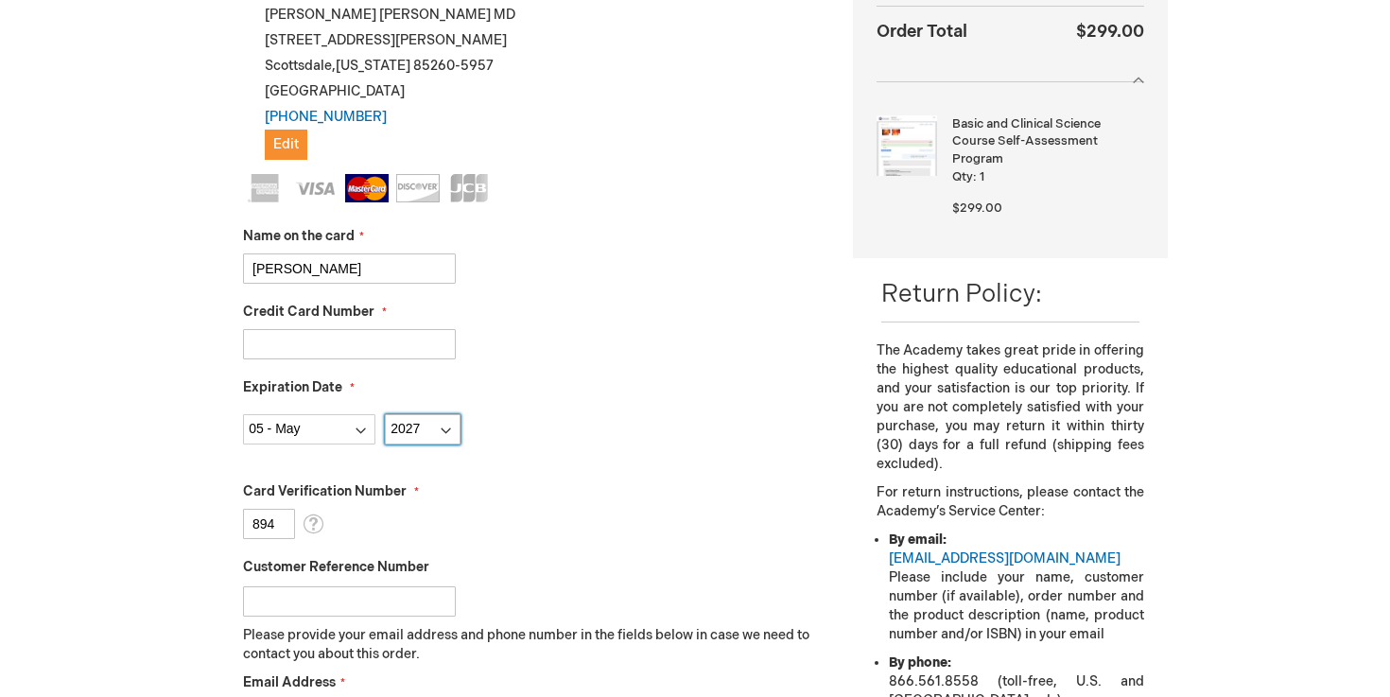
click at [411, 428] on select "Year [DATE] 2026 2027 2028 2029 2030 2031 2032 2033 2034 2035" at bounding box center [423, 429] width 76 height 30
click at [385, 414] on select "Year [DATE] 2026 2027 2028 2029 2030 2031 2032 2033 2034 2035" at bounding box center [423, 429] width 76 height 30
drag, startPoint x: 411, startPoint y: 428, endPoint x: 349, endPoint y: 432, distance: 62.6
click at [349, 432] on select "Month [DATE] - [DATE] - [DATE] - [DATE] - [DATE] - [DATE] - [DATE] - [DATE] - […" at bounding box center [309, 429] width 132 height 30
click at [243, 414] on select "Month [DATE] - [DATE] - [DATE] - [DATE] - [DATE] - [DATE] - [DATE] - [DATE] - […" at bounding box center [309, 429] width 132 height 30
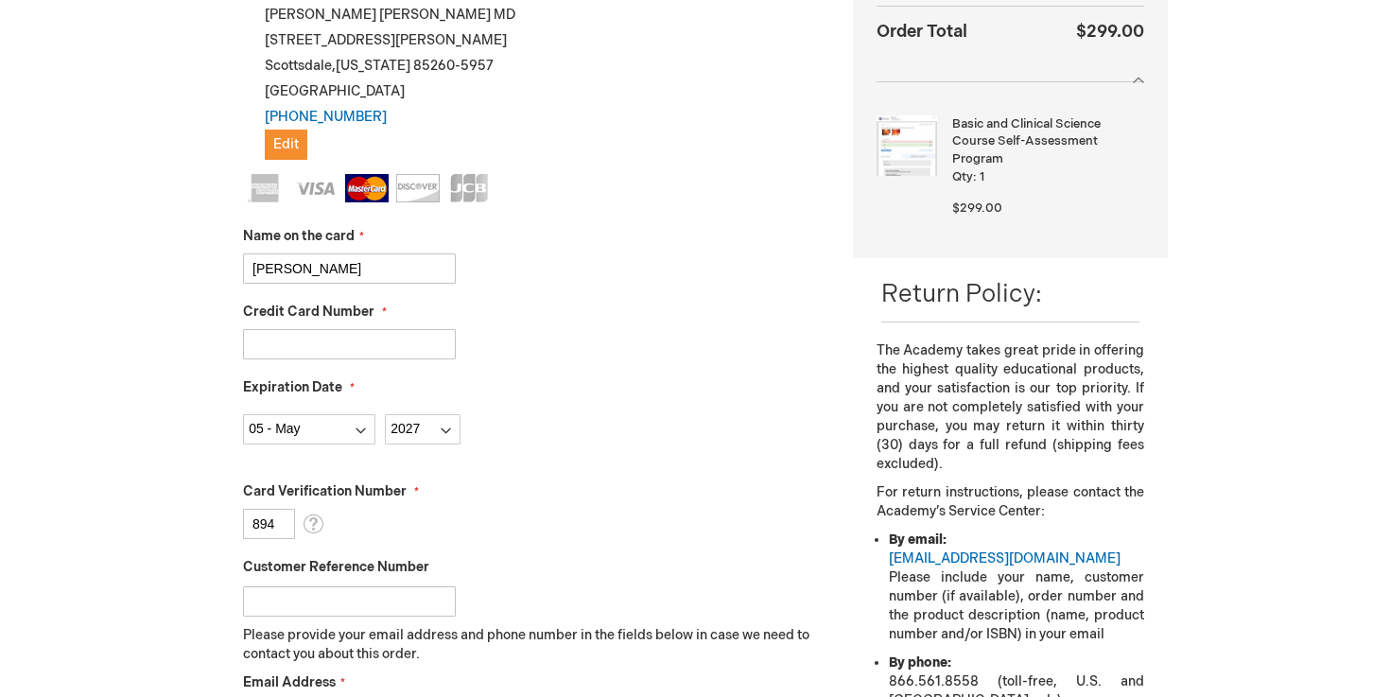
click at [286, 521] on input "894" at bounding box center [269, 524] width 52 height 30
click at [672, 474] on fieldset "Name on the card [PERSON_NAME] Credit Card Number [CREDIT_CARD_NUMBER] Expirati…" at bounding box center [534, 509] width 582 height 670
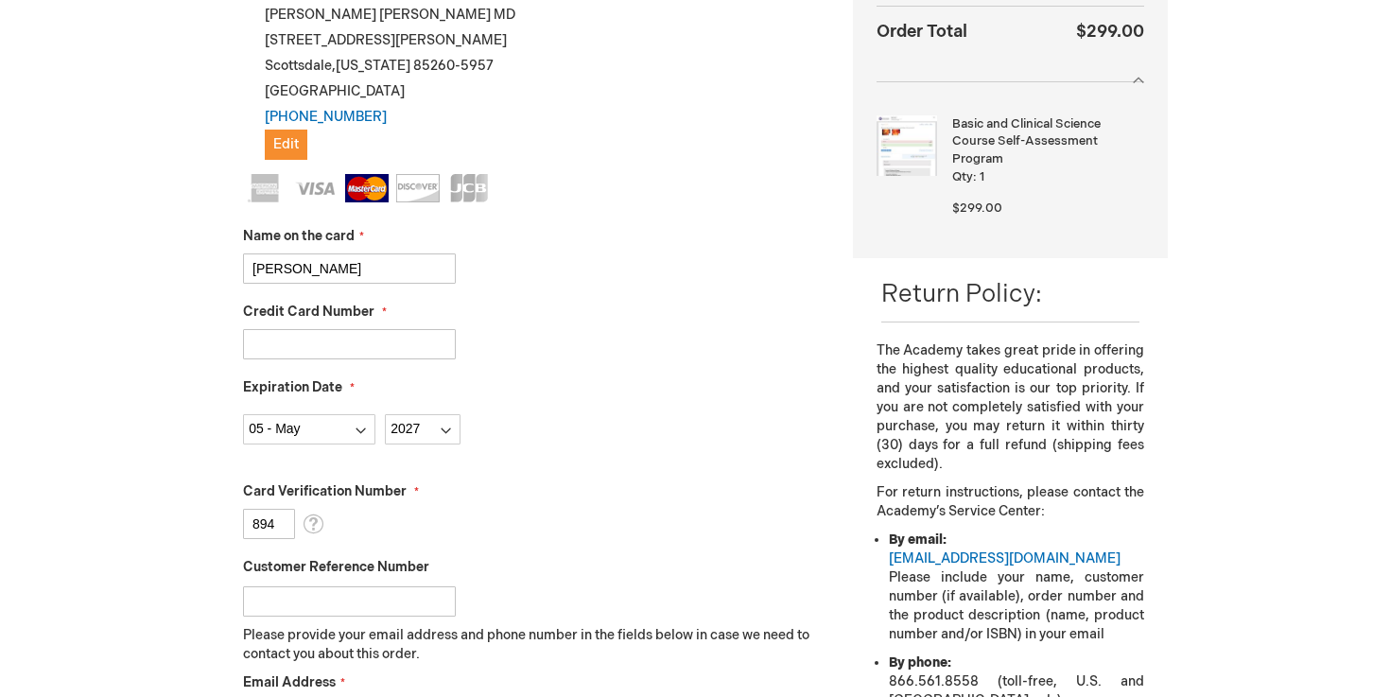
click at [382, 336] on input "[CREDIT_CARD_NUMBER]" at bounding box center [349, 344] width 213 height 30
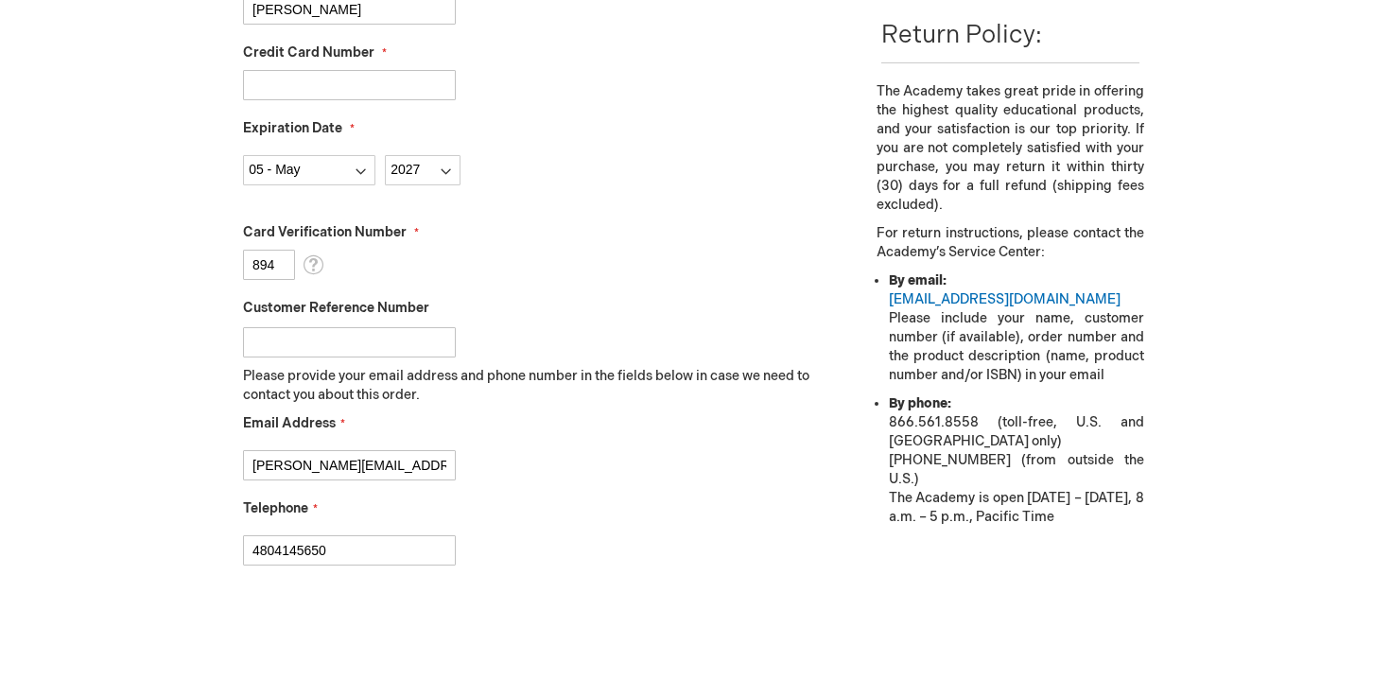
click at [422, 357] on fieldset "Name on the card [PERSON_NAME] Credit Card Number [CREDIT_CARD_NUMBER] Expirati…" at bounding box center [534, 250] width 582 height 670
click at [422, 341] on input "Customer Reference Number" at bounding box center [349, 342] width 213 height 30
click at [498, 318] on div at bounding box center [534, 338] width 582 height 40
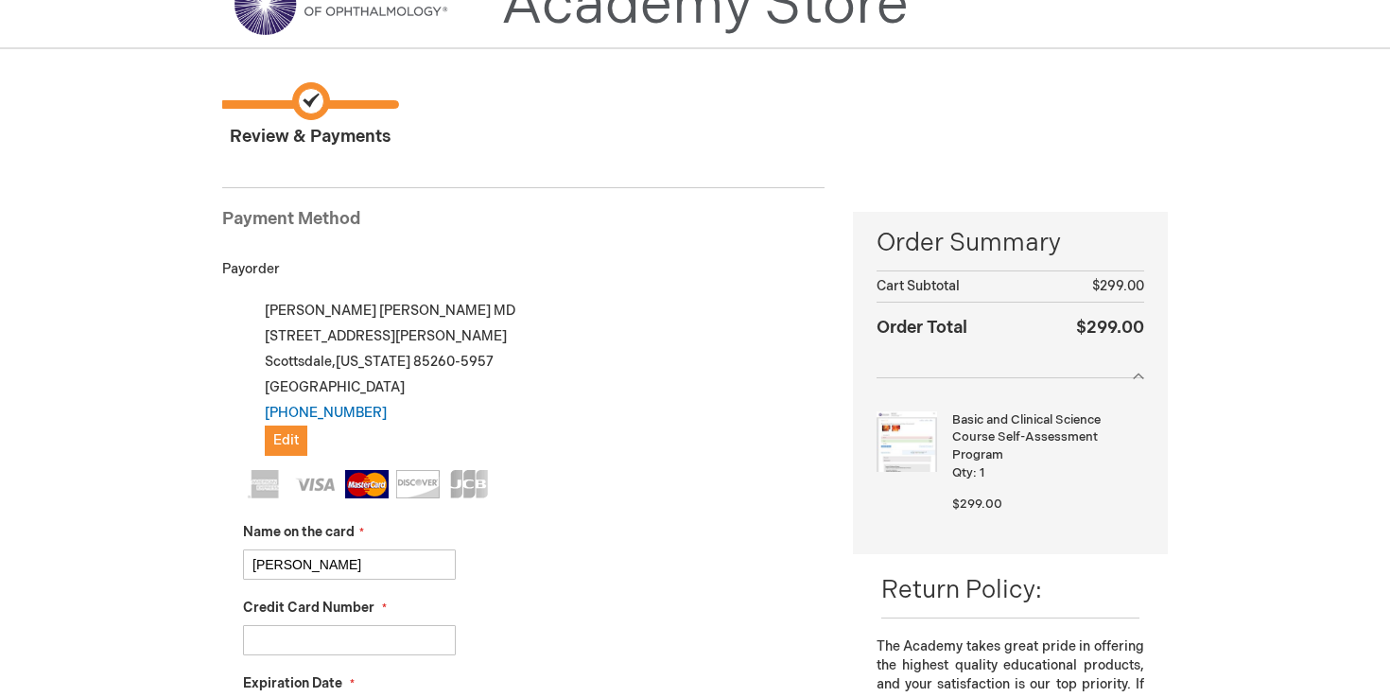
scroll to position [0, 0]
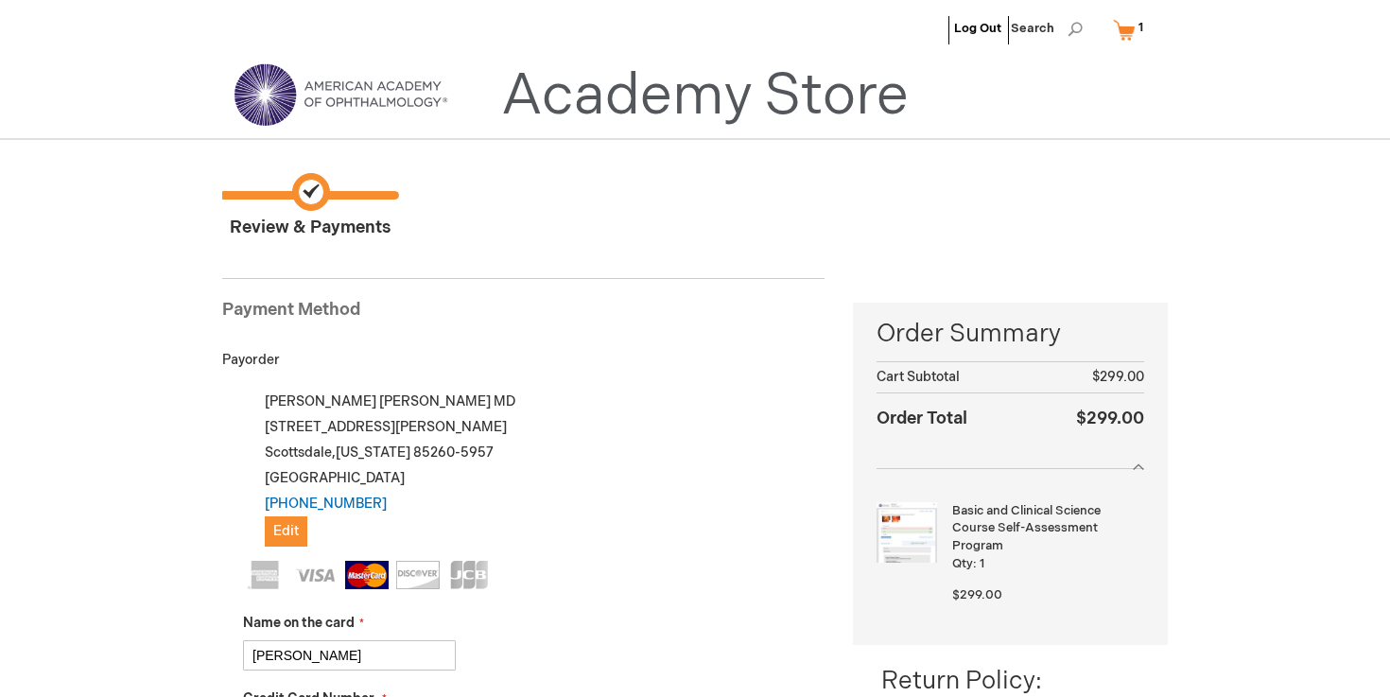
click at [381, 114] on img at bounding box center [340, 95] width 227 height 68
